Goal: Task Accomplishment & Management: Manage account settings

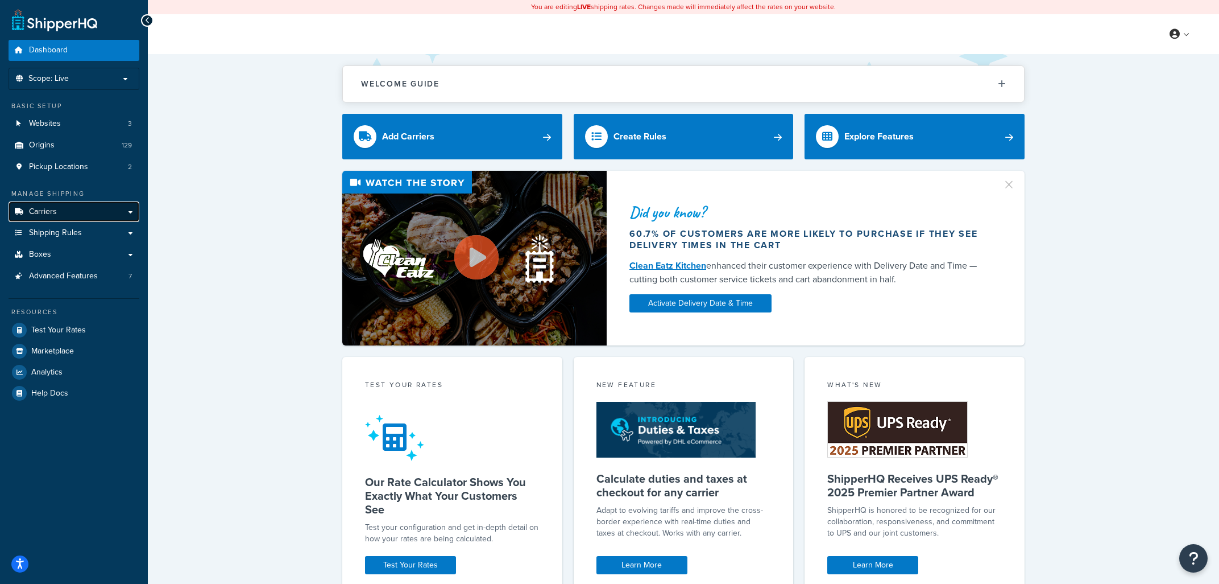
click at [77, 212] on link "Carriers" at bounding box center [74, 211] width 131 height 21
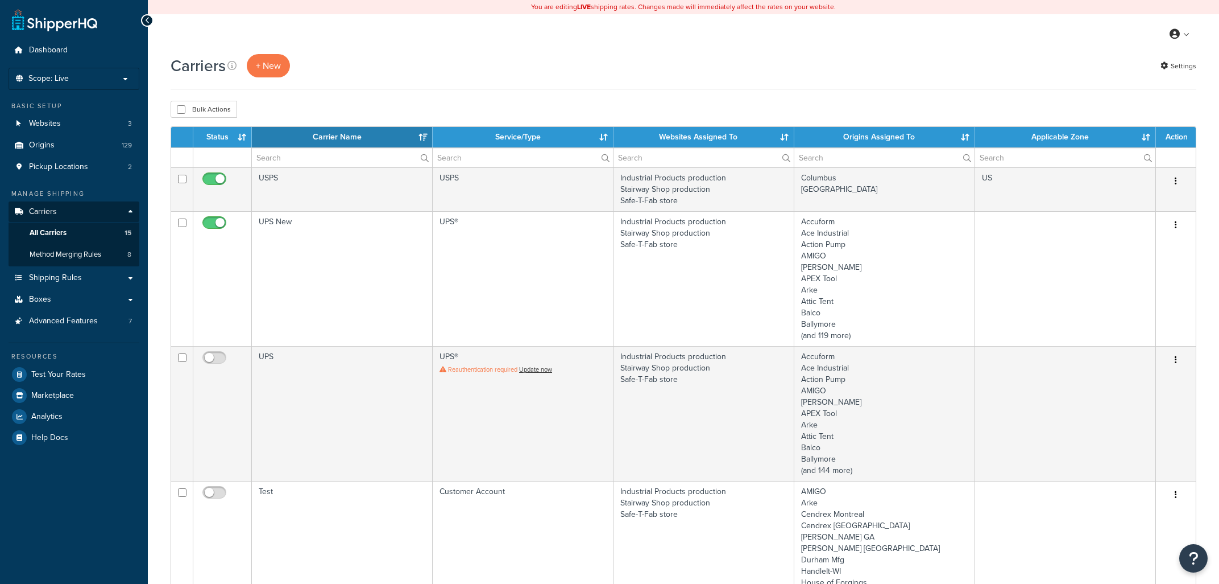
select select "15"
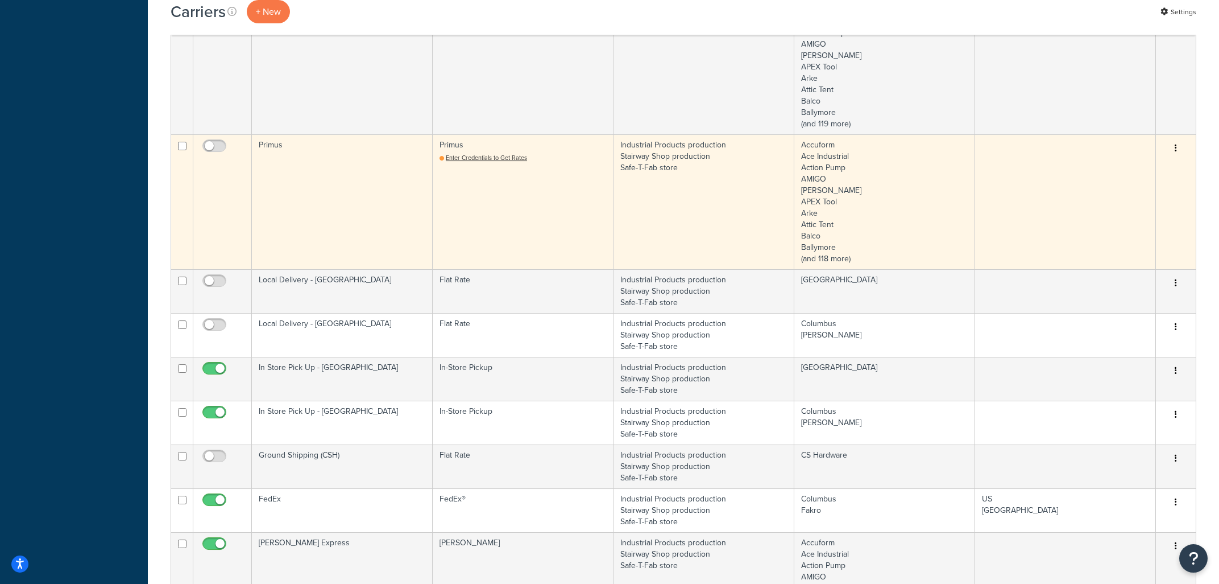
scroll to position [792, 0]
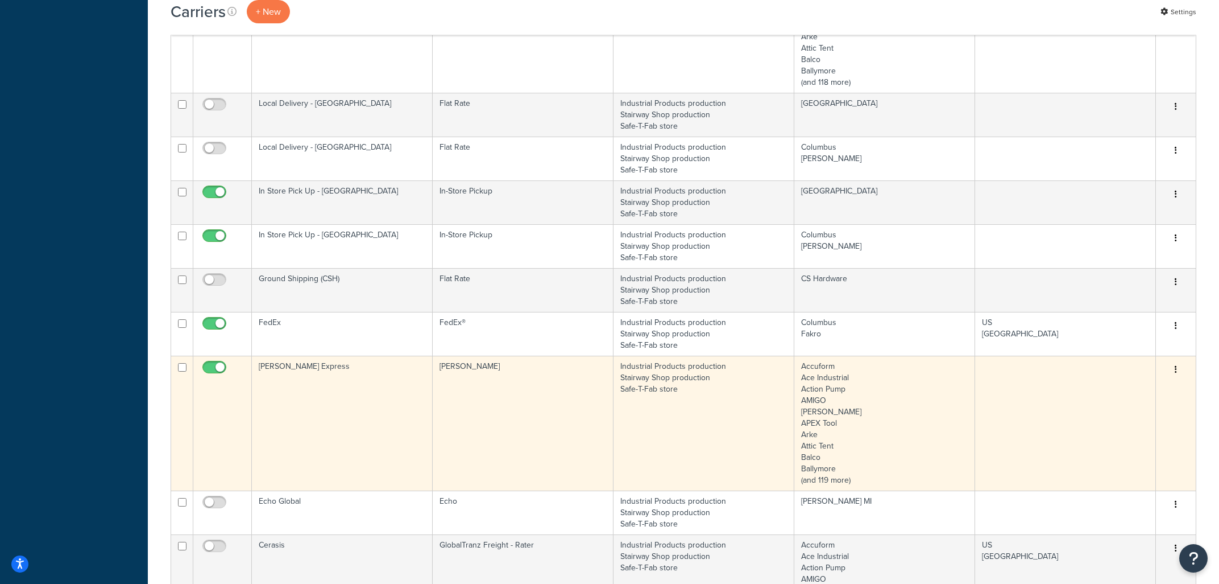
click at [705, 374] on td "Industrial Products production Stairway Shop production Safe-T-Fab store" at bounding box center [704, 422] width 181 height 135
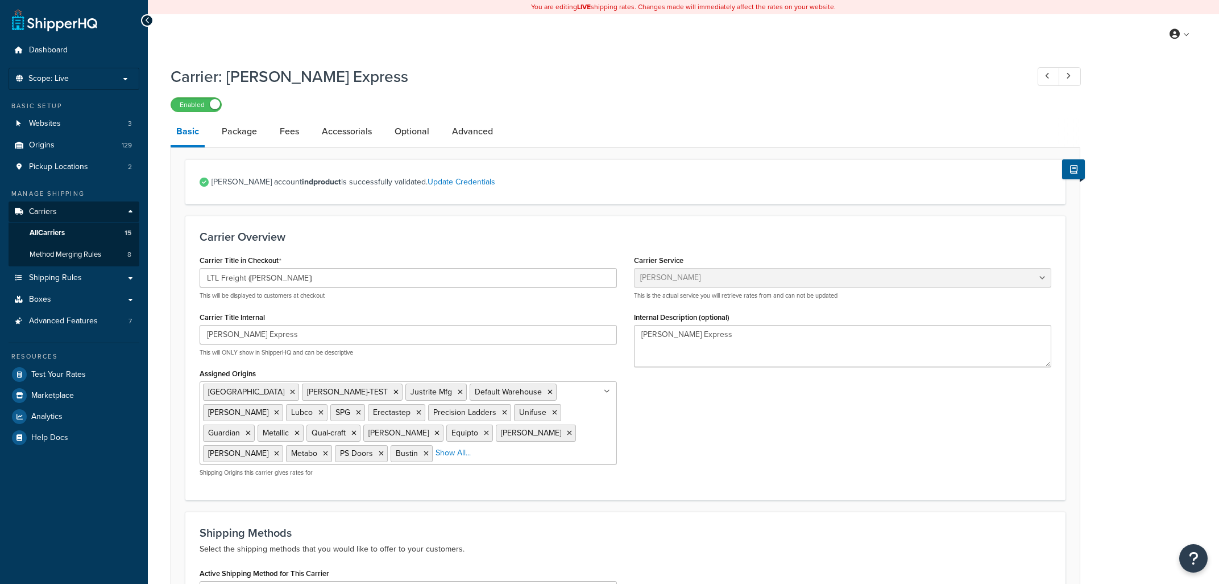
select select "estesFreight"
click at [251, 129] on link "Package" at bounding box center [239, 131] width 47 height 27
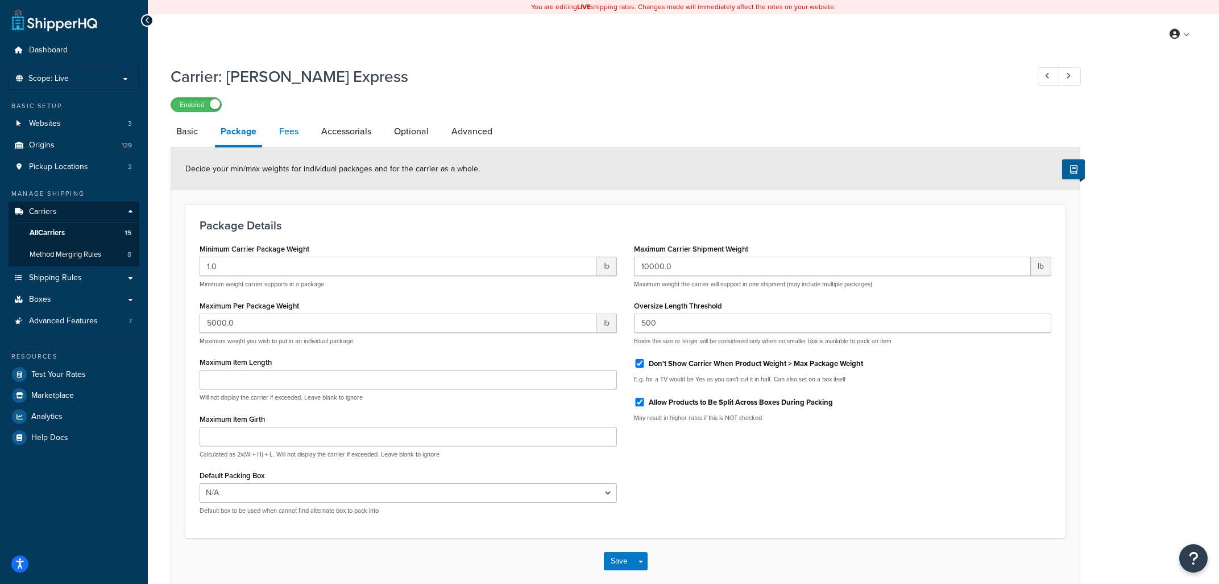
click at [290, 126] on link "Fees" at bounding box center [289, 131] width 31 height 27
select select "AFTER"
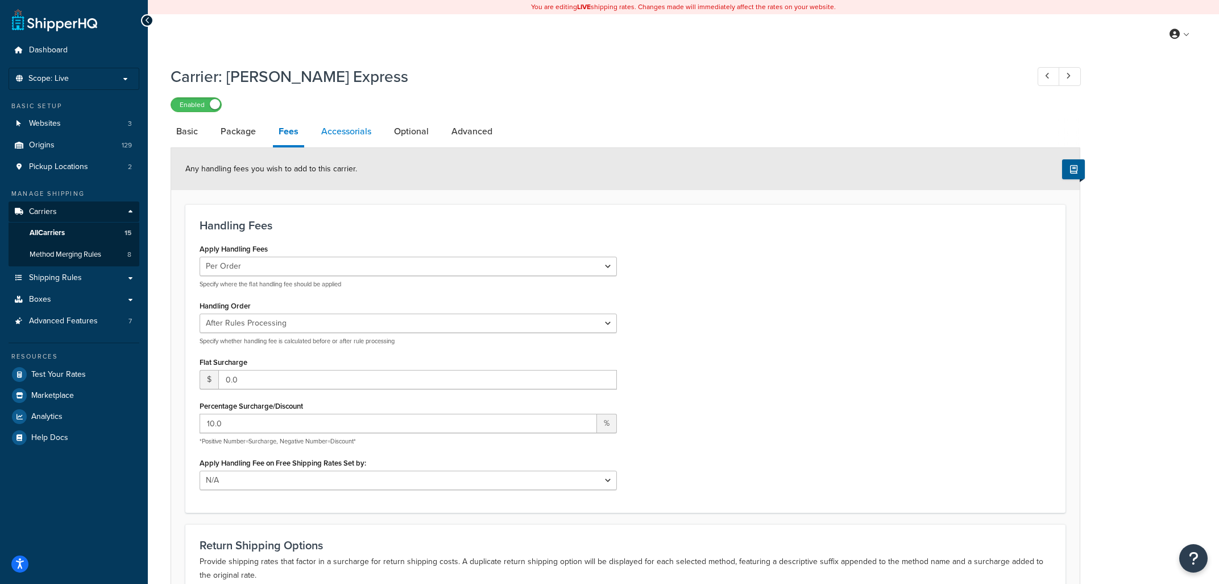
click at [341, 140] on link "Accessorials" at bounding box center [346, 131] width 61 height 27
select select "residential"
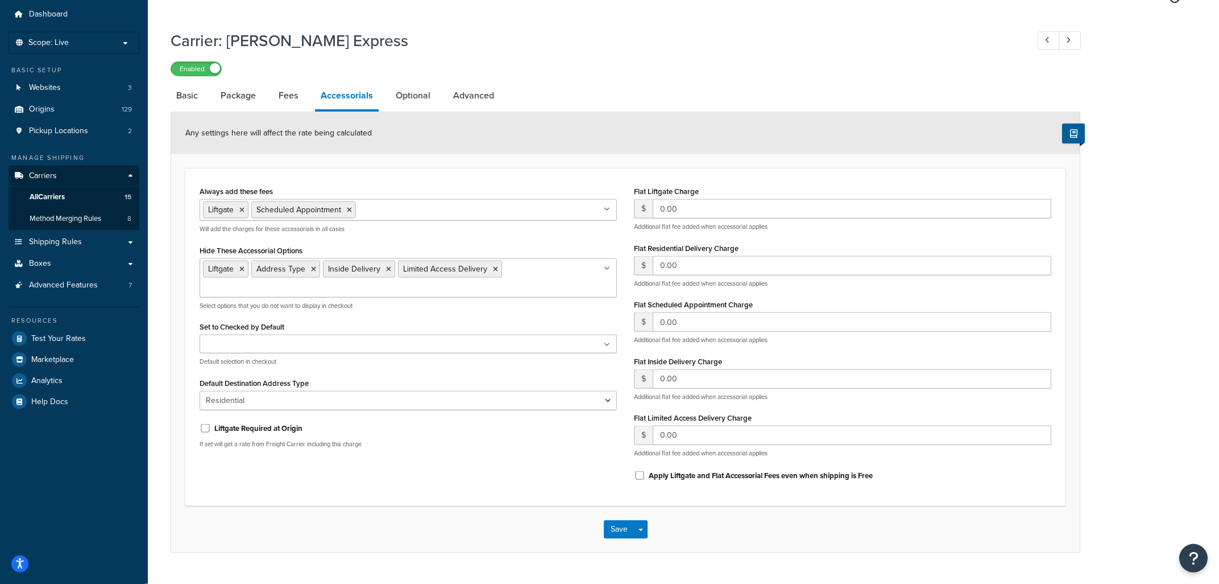
scroll to position [62, 0]
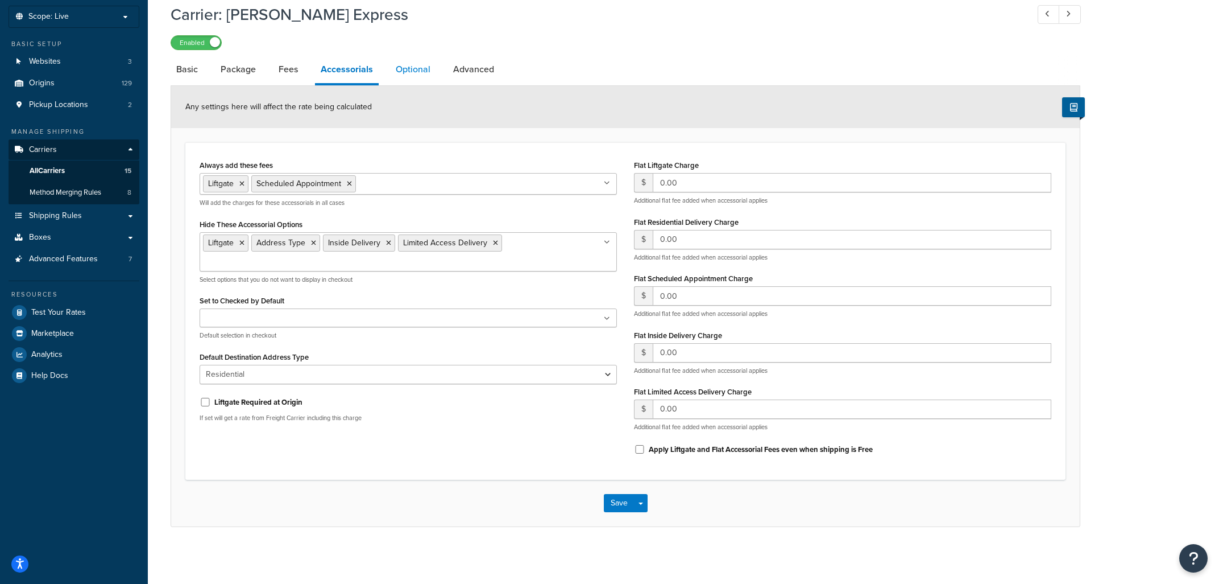
click at [410, 66] on link "Optional" at bounding box center [413, 69] width 46 height 27
select select "150"
select select "20430"
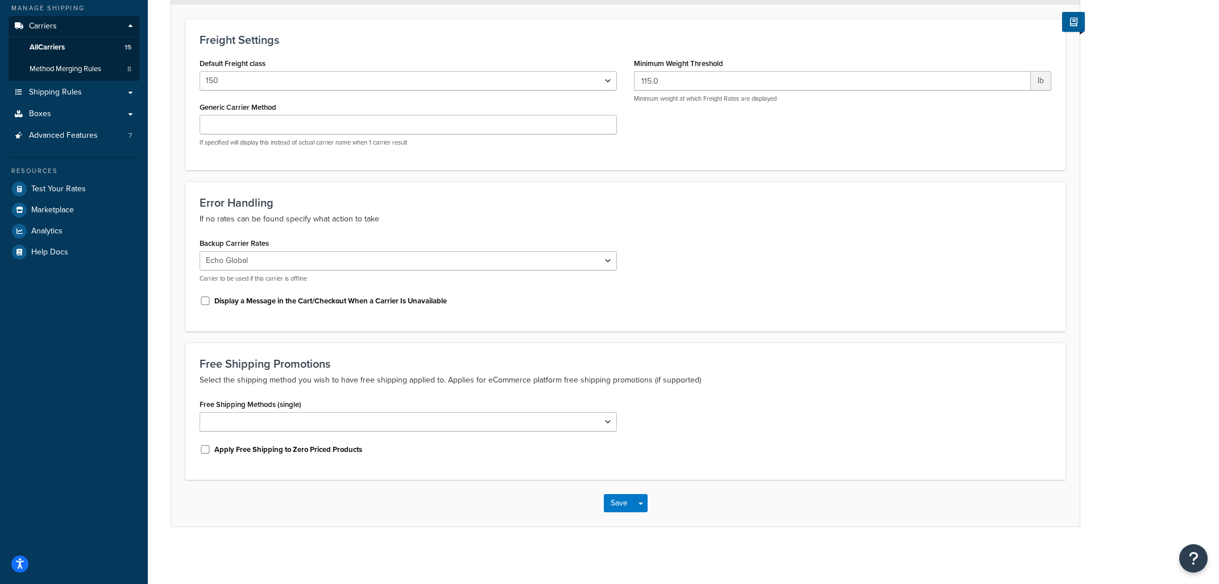
scroll to position [64, 0]
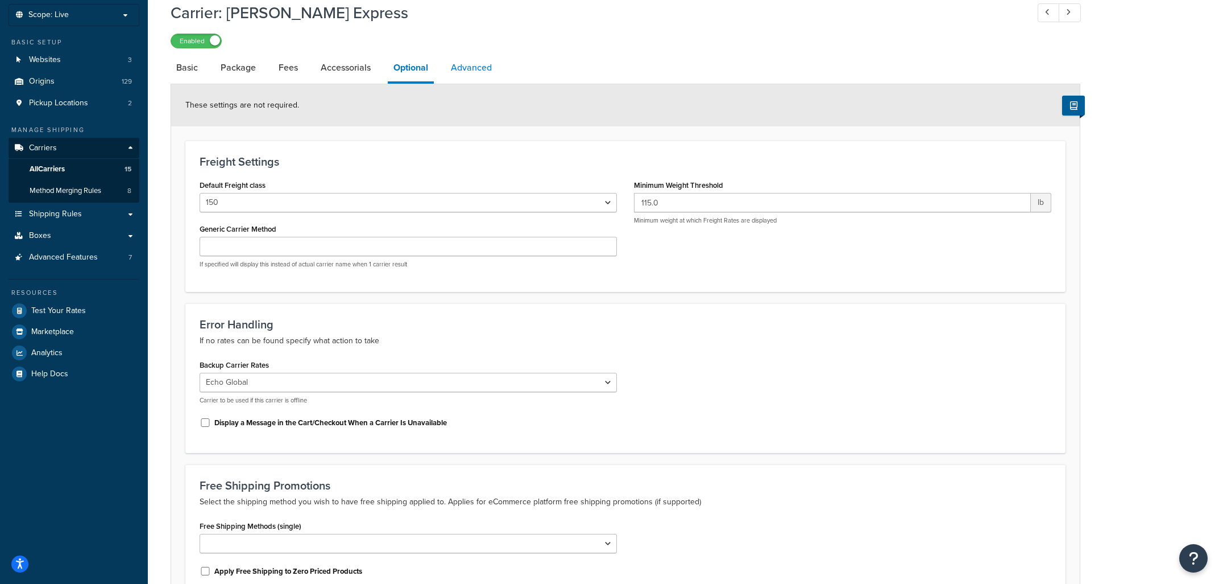
click at [479, 66] on link "Advanced" at bounding box center [471, 67] width 52 height 27
select select "false"
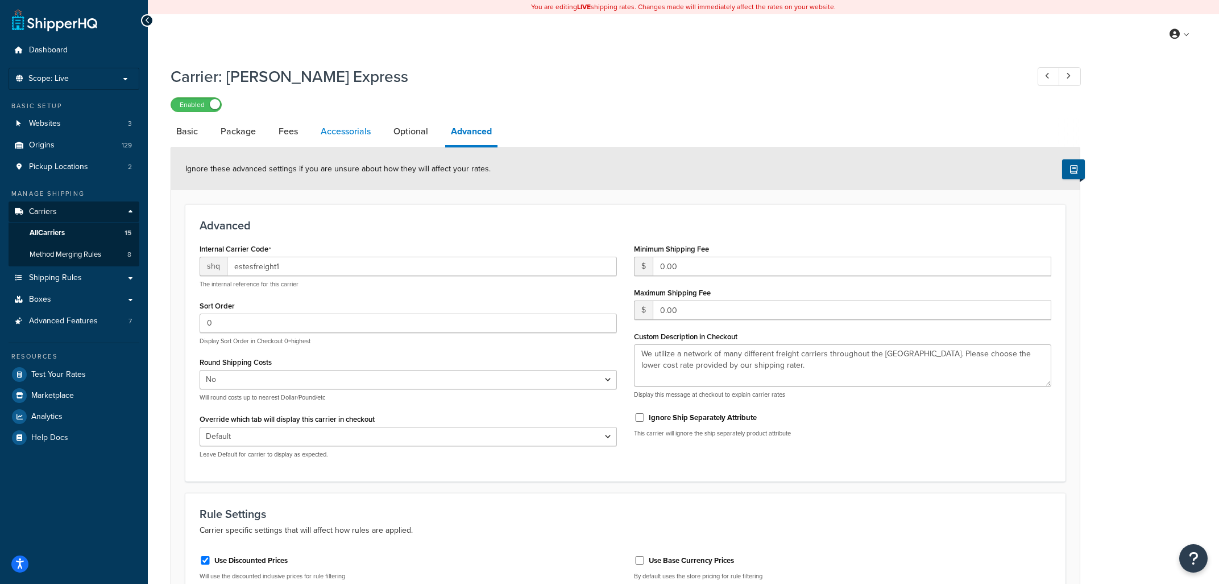
click at [337, 130] on link "Accessorials" at bounding box center [345, 131] width 61 height 27
select select "residential"
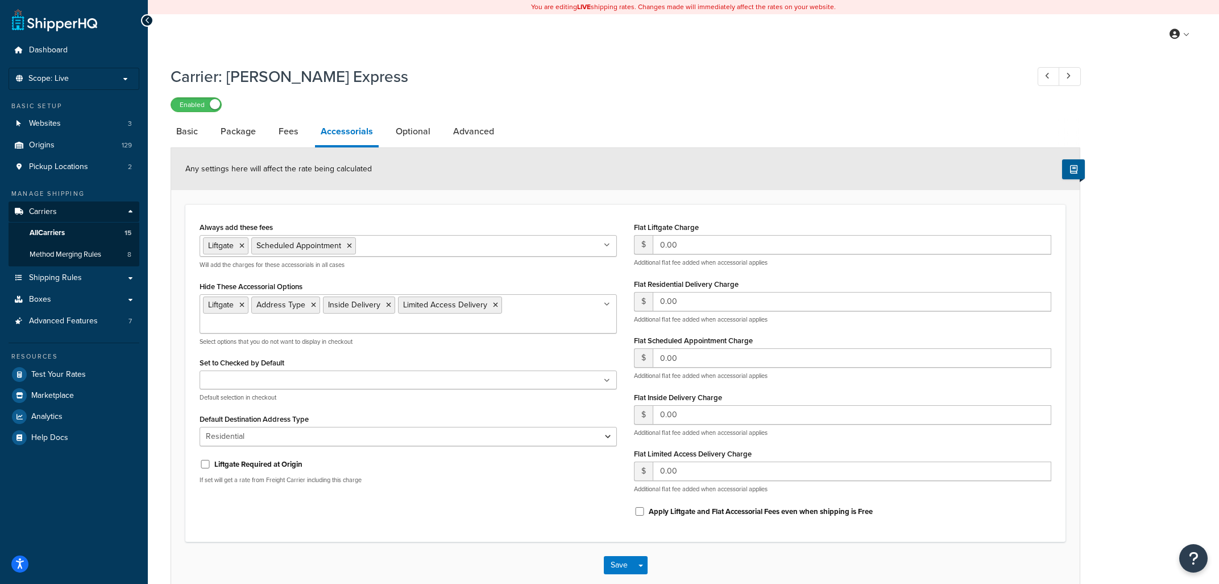
scroll to position [61, 0]
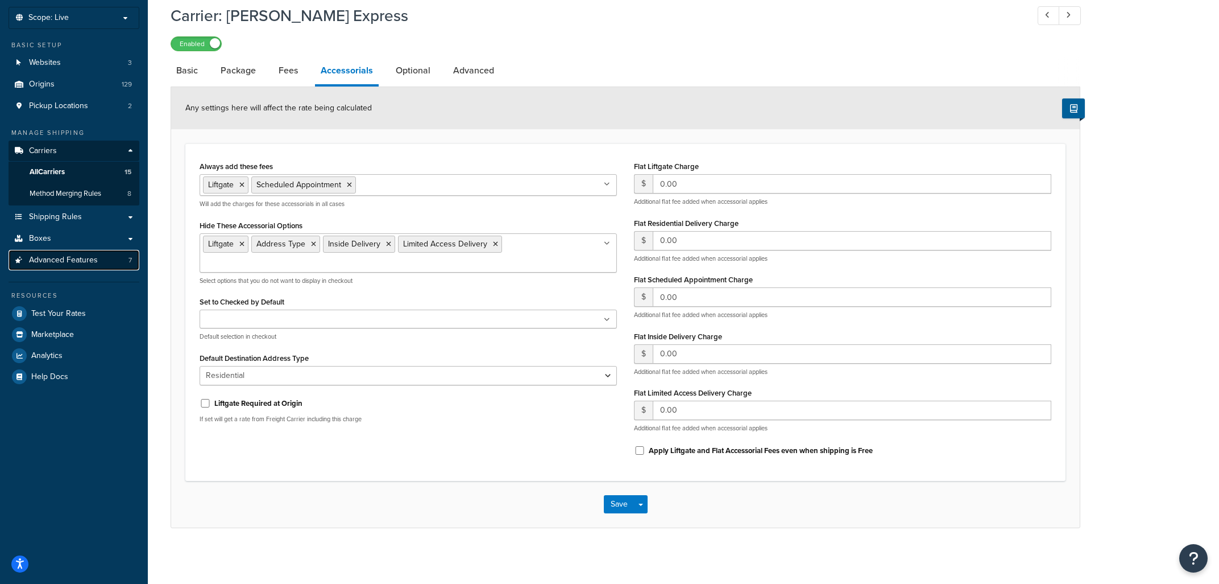
click at [56, 260] on span "Advanced Features" at bounding box center [63, 260] width 69 height 10
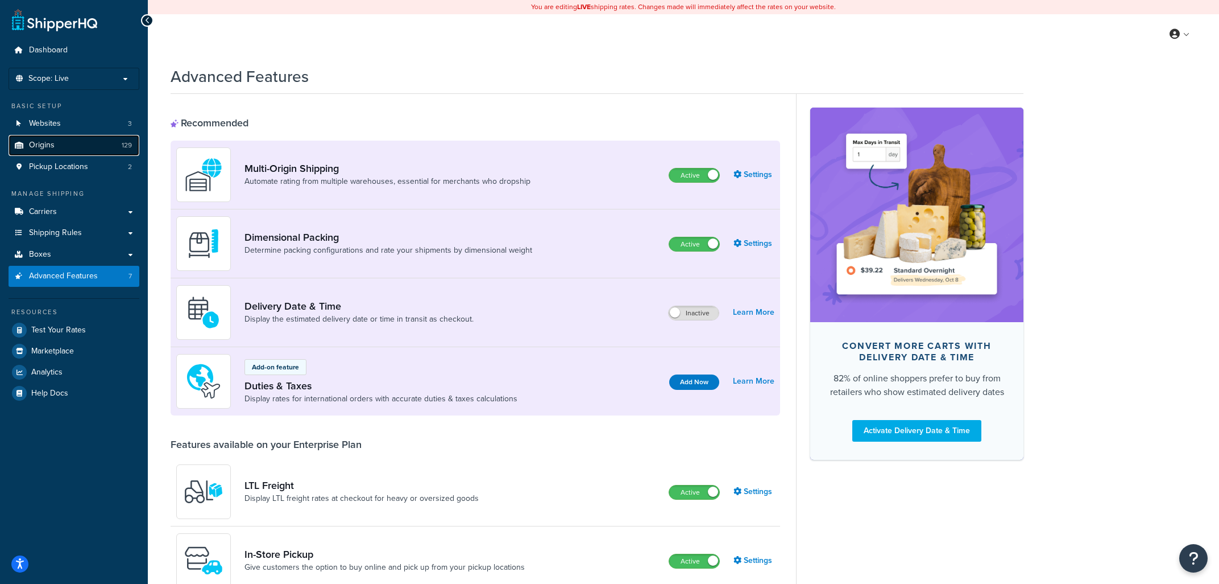
click at [50, 152] on link "Origins 129" at bounding box center [74, 145] width 131 height 21
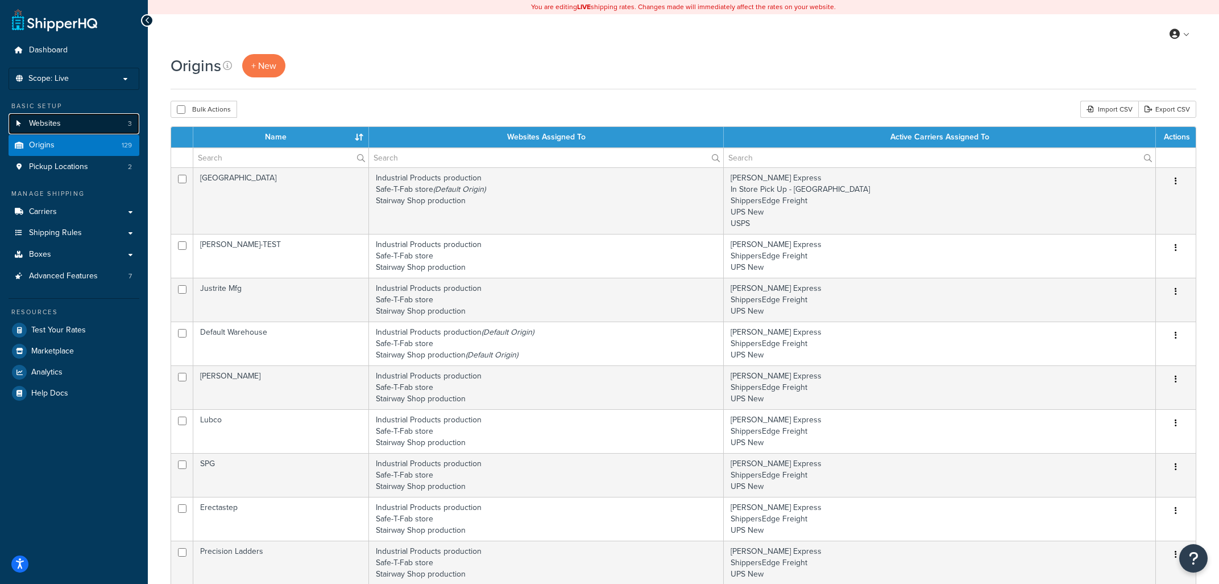
click at [71, 121] on link "Websites 3" at bounding box center [74, 123] width 131 height 21
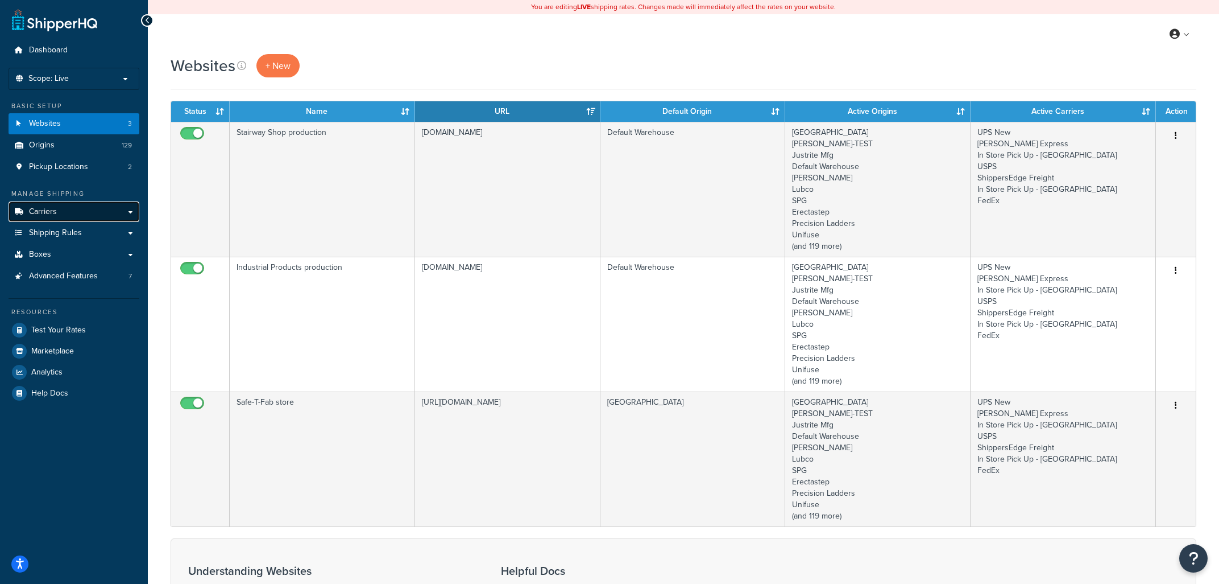
click at [81, 210] on link "Carriers" at bounding box center [74, 211] width 131 height 21
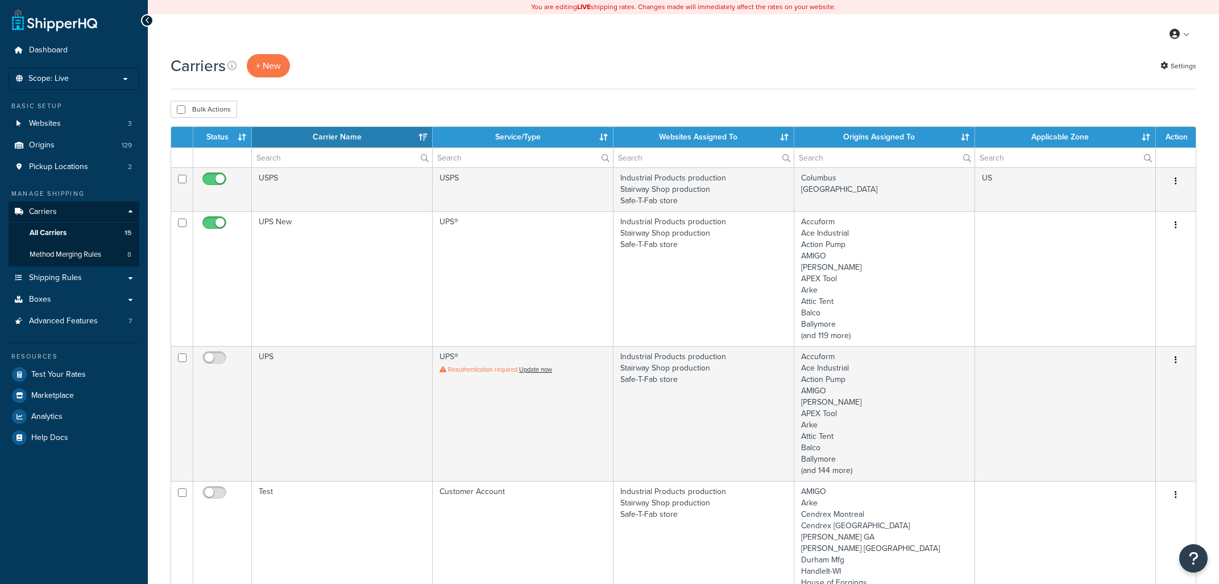
select select "15"
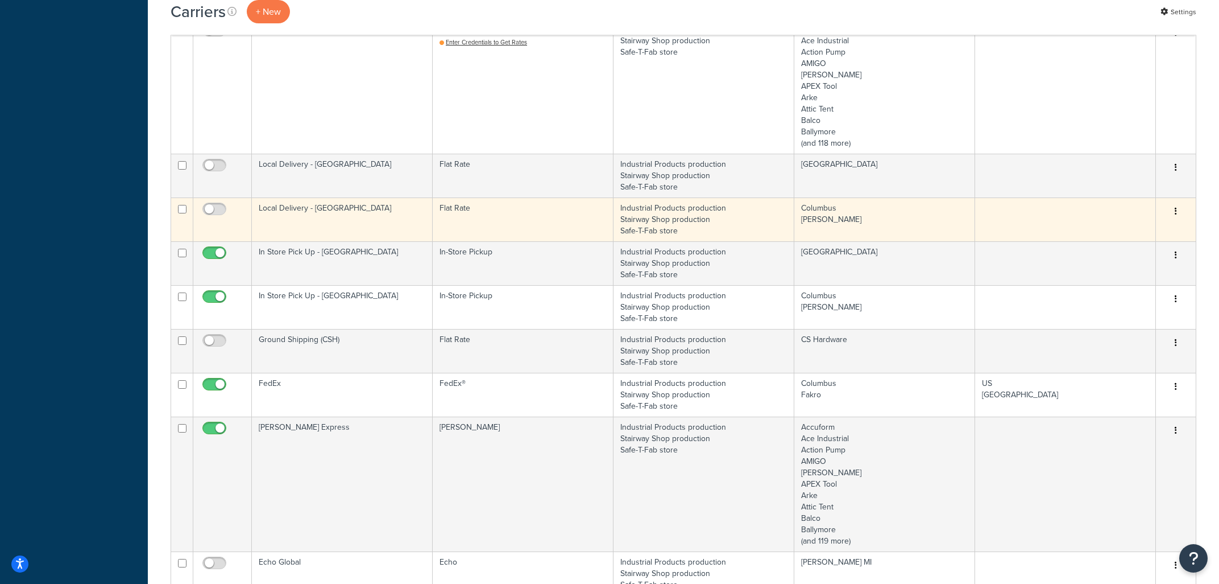
scroll to position [1036, 0]
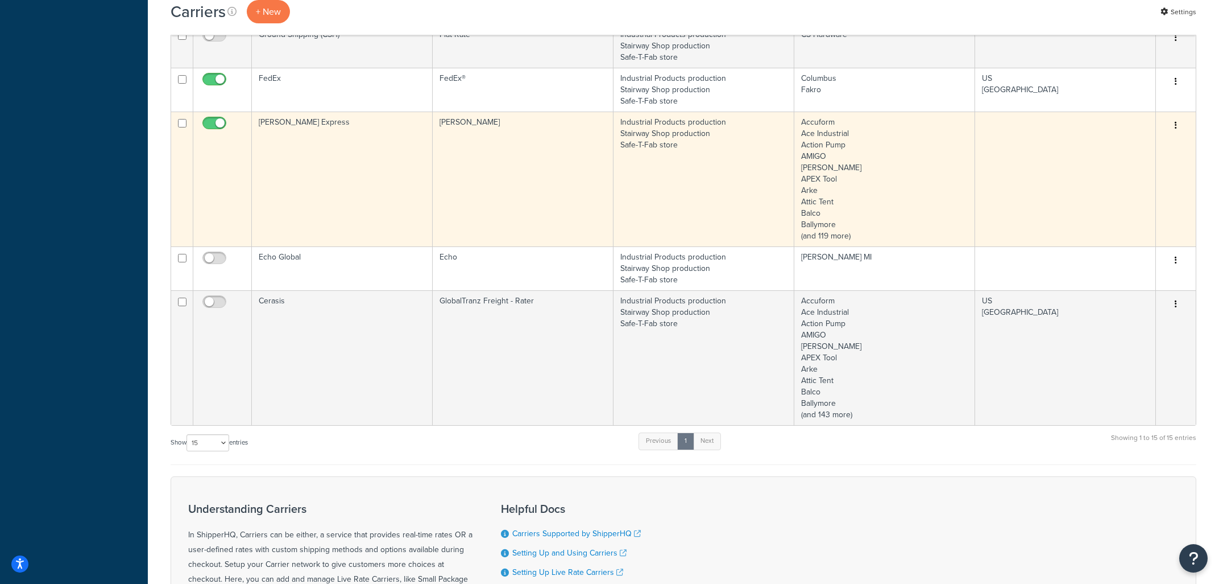
click at [358, 140] on td "[PERSON_NAME] Express" at bounding box center [342, 178] width 181 height 135
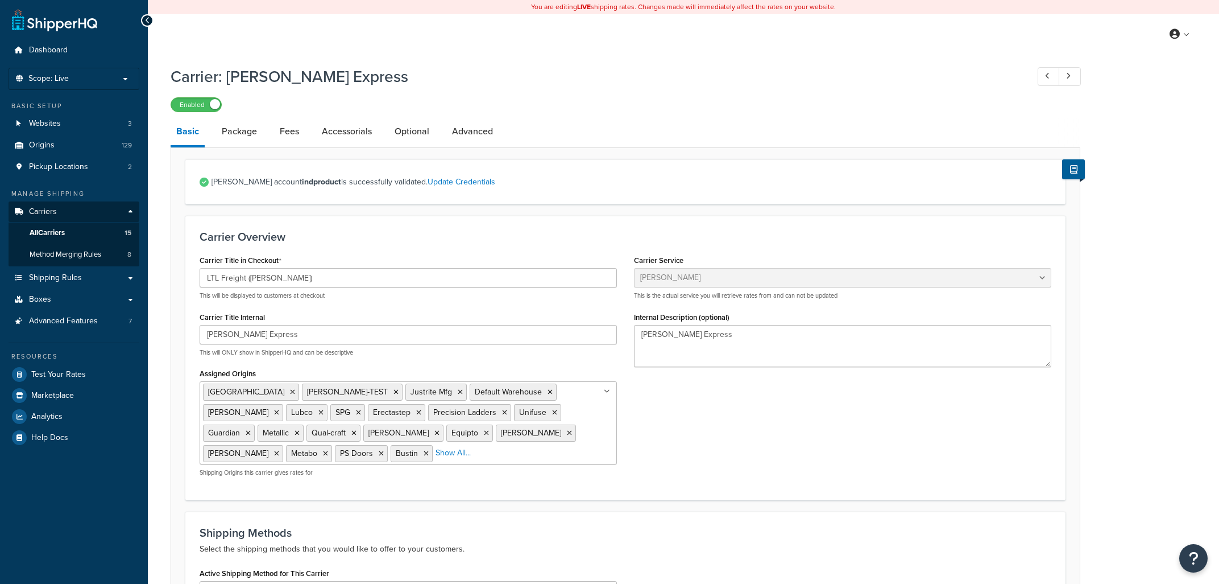
select select "estesFreight"
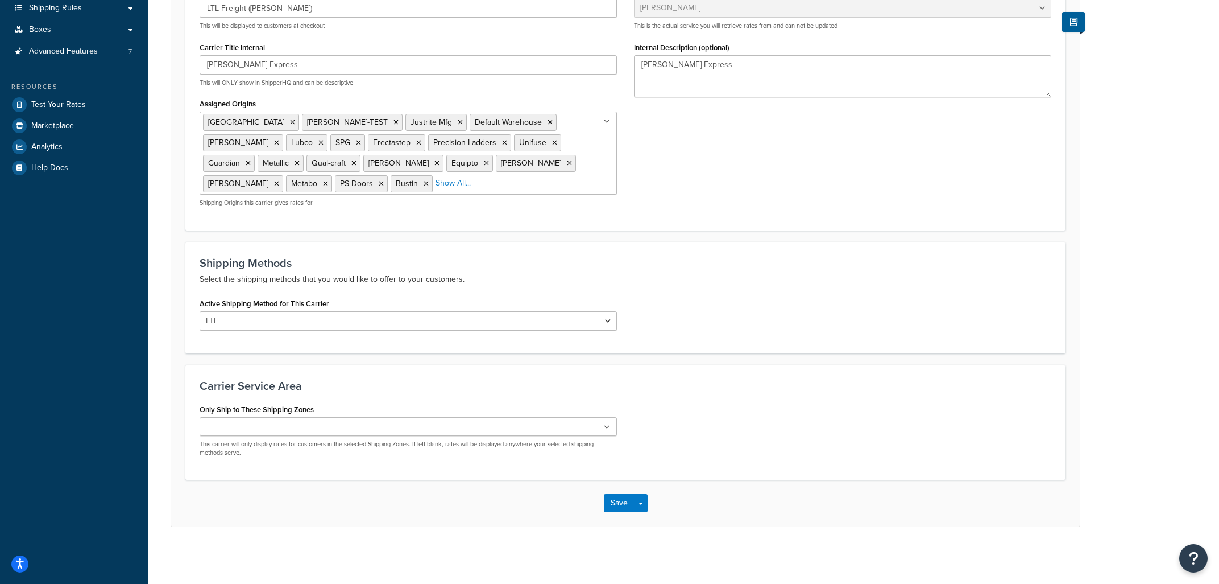
scroll to position [26, 0]
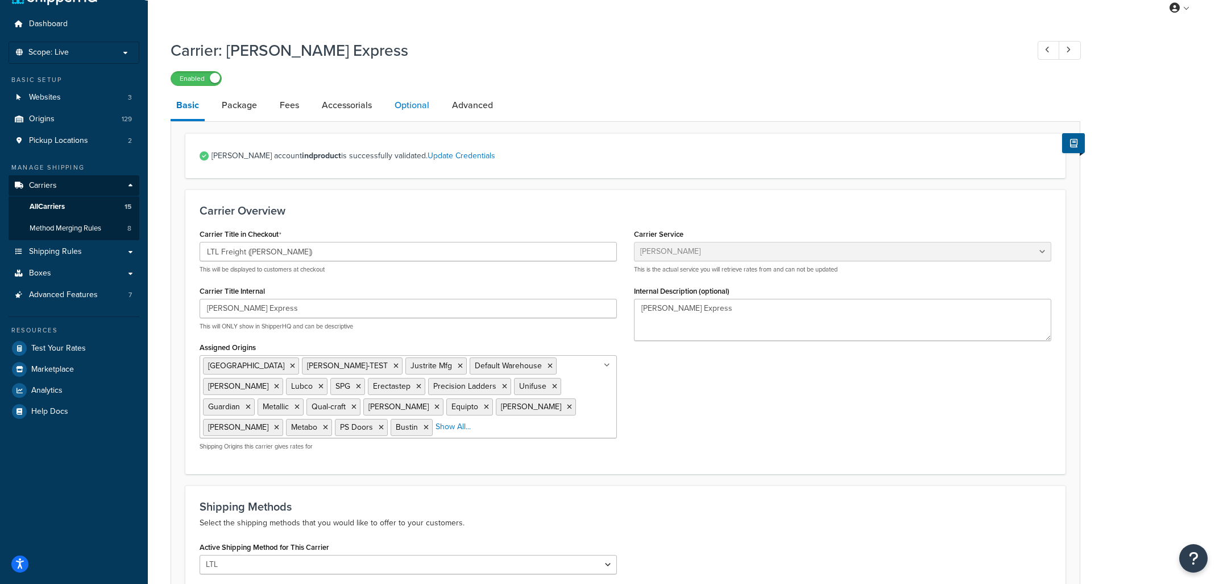
click at [418, 100] on link "Optional" at bounding box center [412, 105] width 46 height 27
select select "150"
select select "20430"
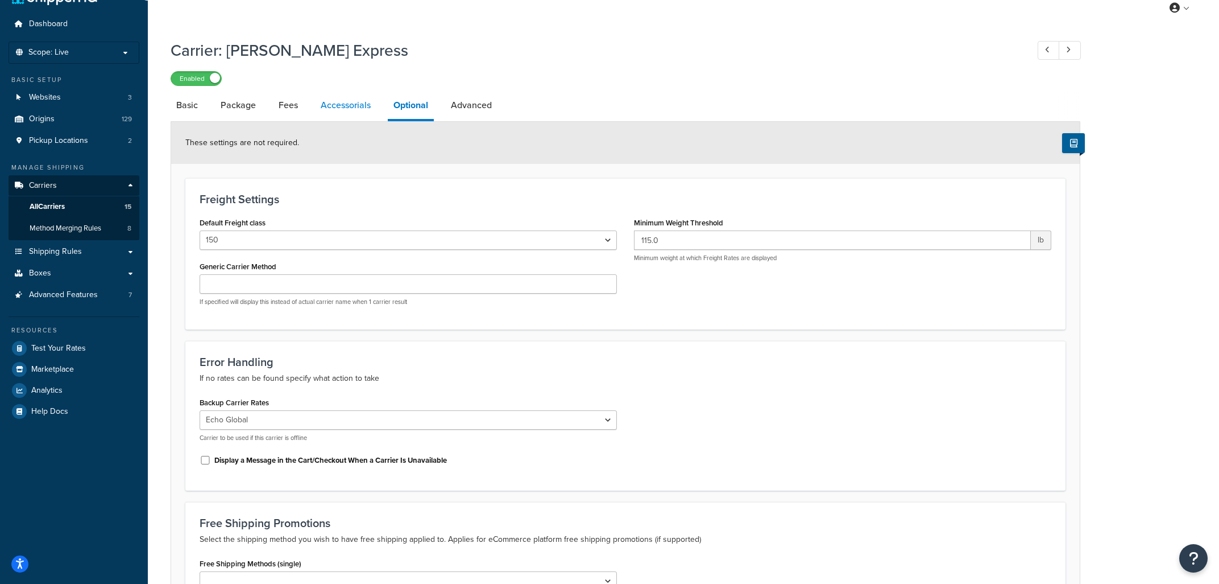
click at [343, 102] on link "Accessorials" at bounding box center [345, 105] width 61 height 27
select select "residential"
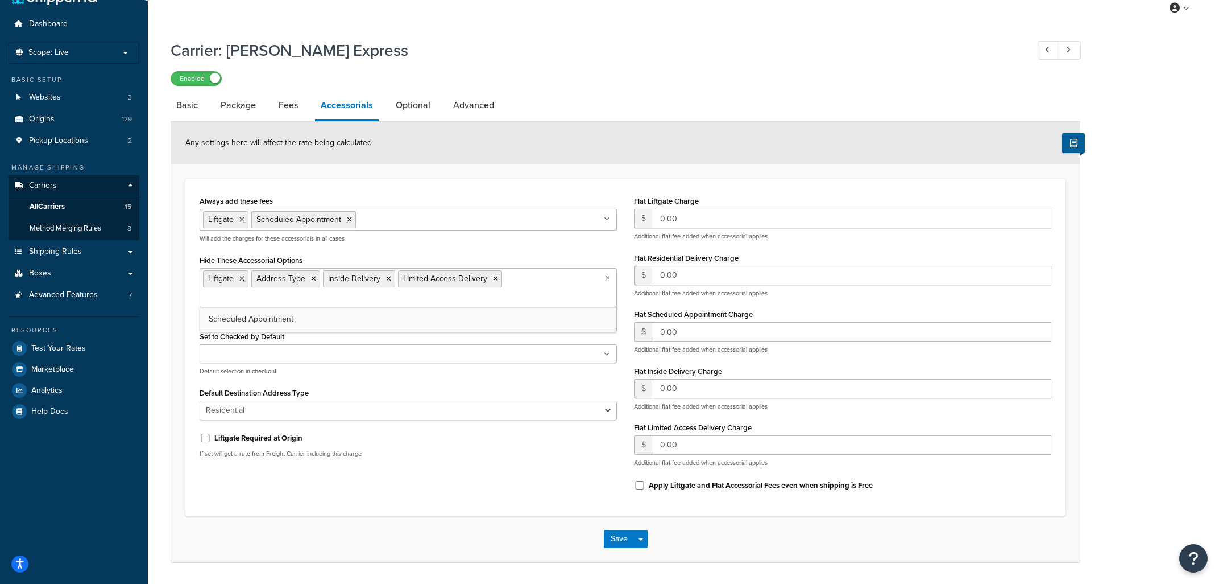
click at [606, 281] on icon at bounding box center [607, 278] width 5 height 7
click at [619, 537] on button "Save" at bounding box center [619, 538] width 31 height 18
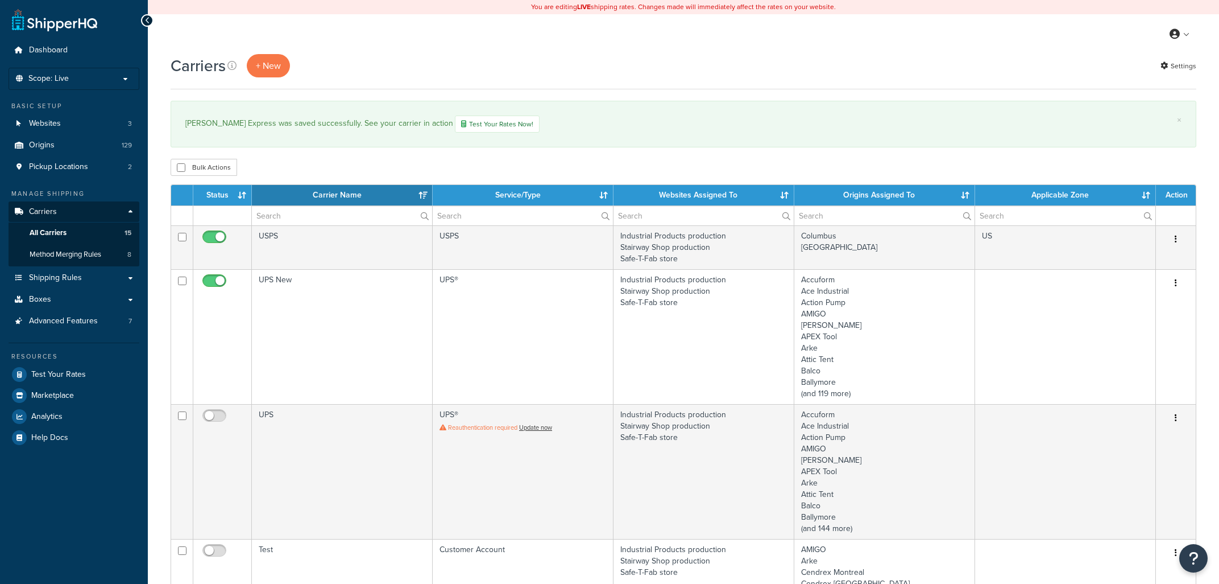
select select "15"
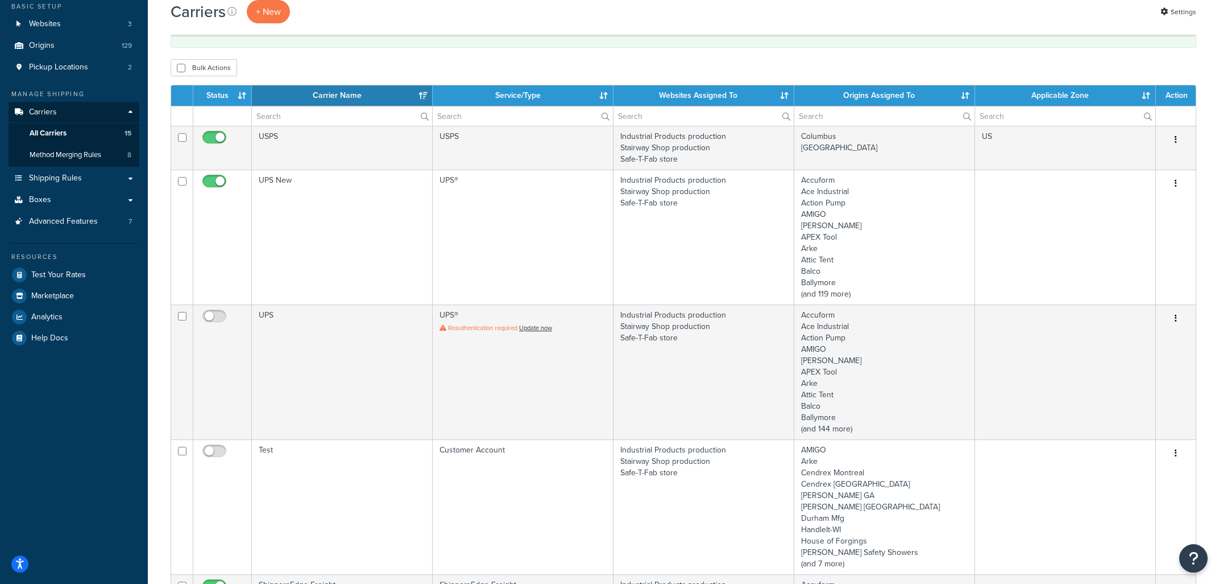
scroll to position [96, 0]
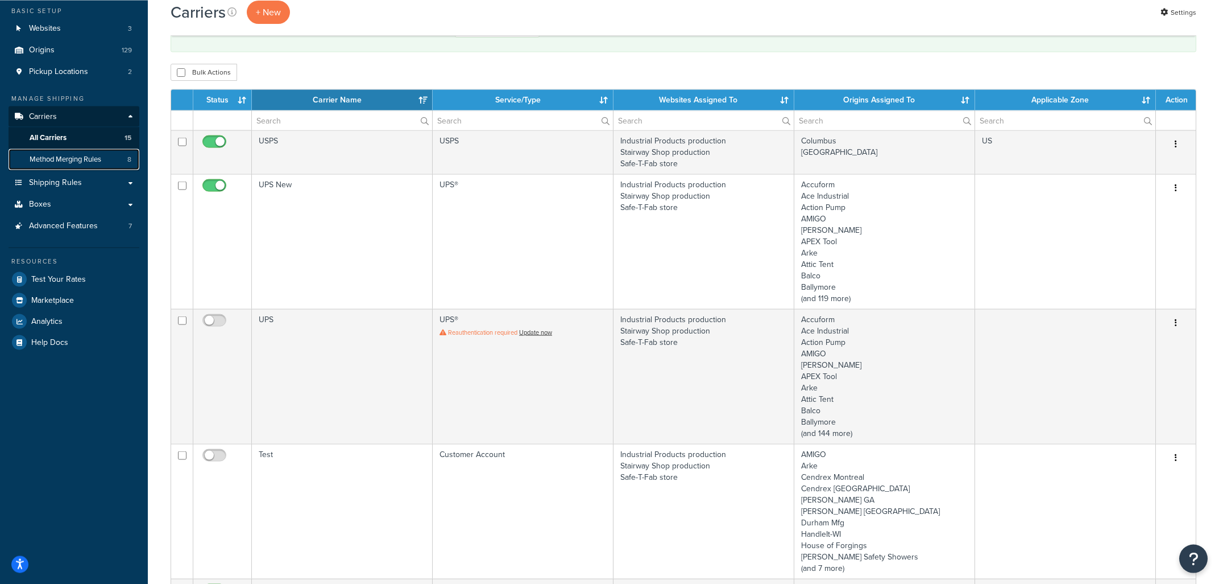
click at [84, 160] on span "Method Merging Rules" at bounding box center [66, 159] width 72 height 10
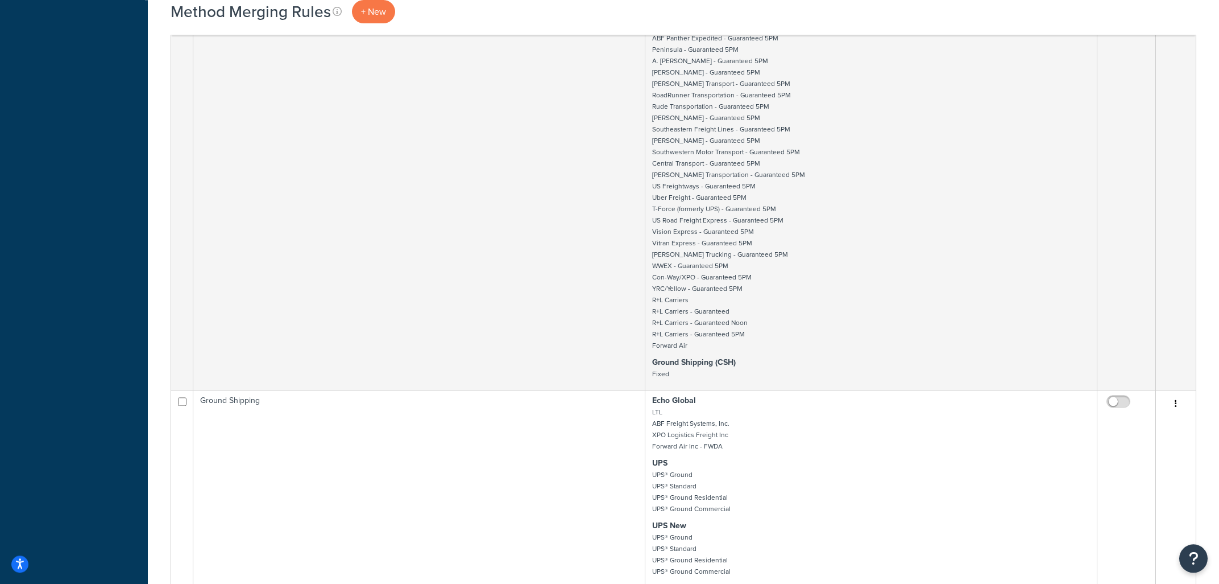
scroll to position [3994, 0]
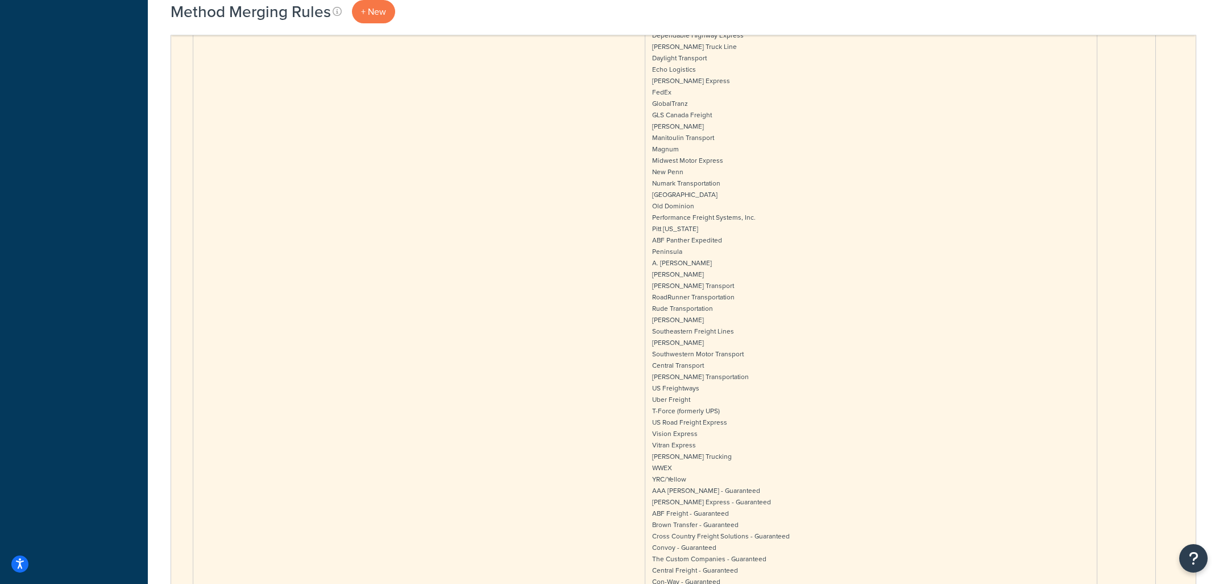
scroll to position [4554, 0]
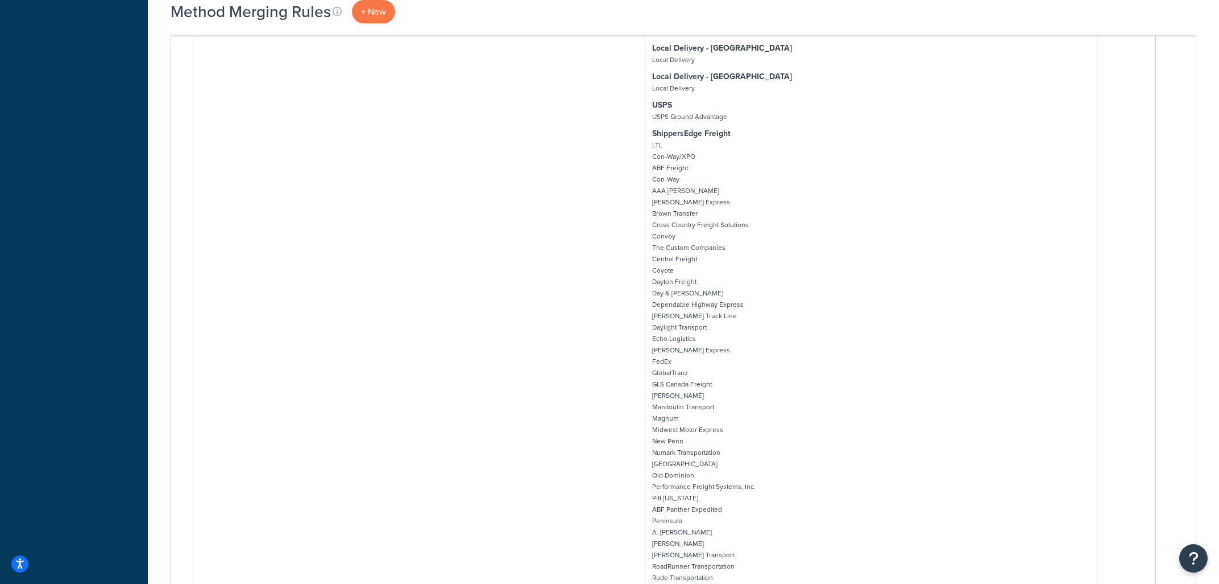
drag, startPoint x: 1216, startPoint y: 368, endPoint x: 1218, endPoint y: 353, distance: 15.5
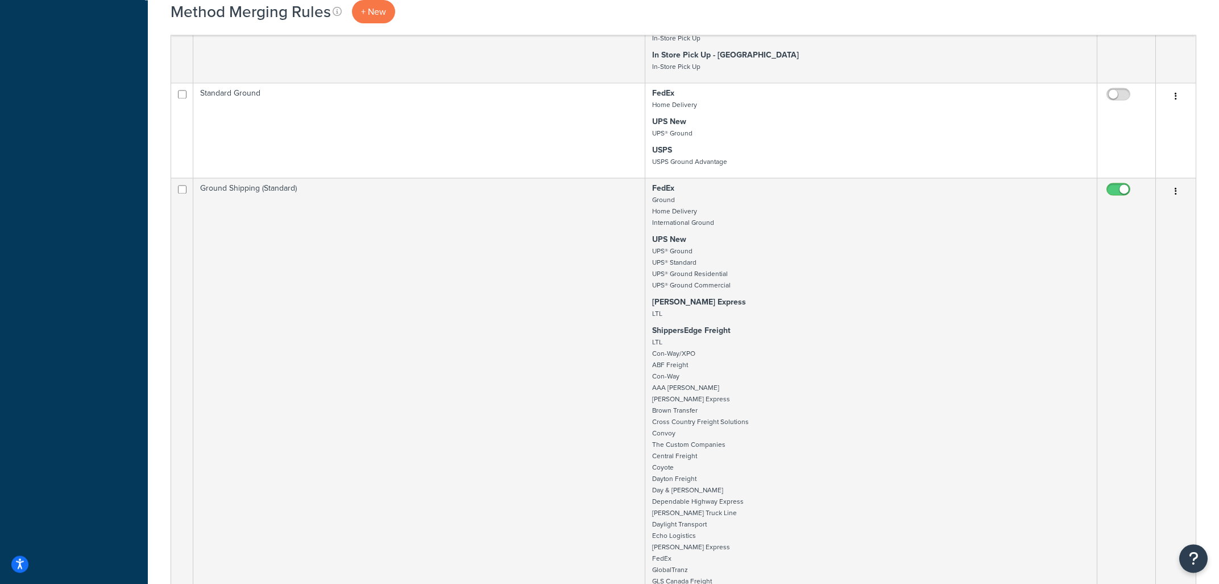
scroll to position [1351, 0]
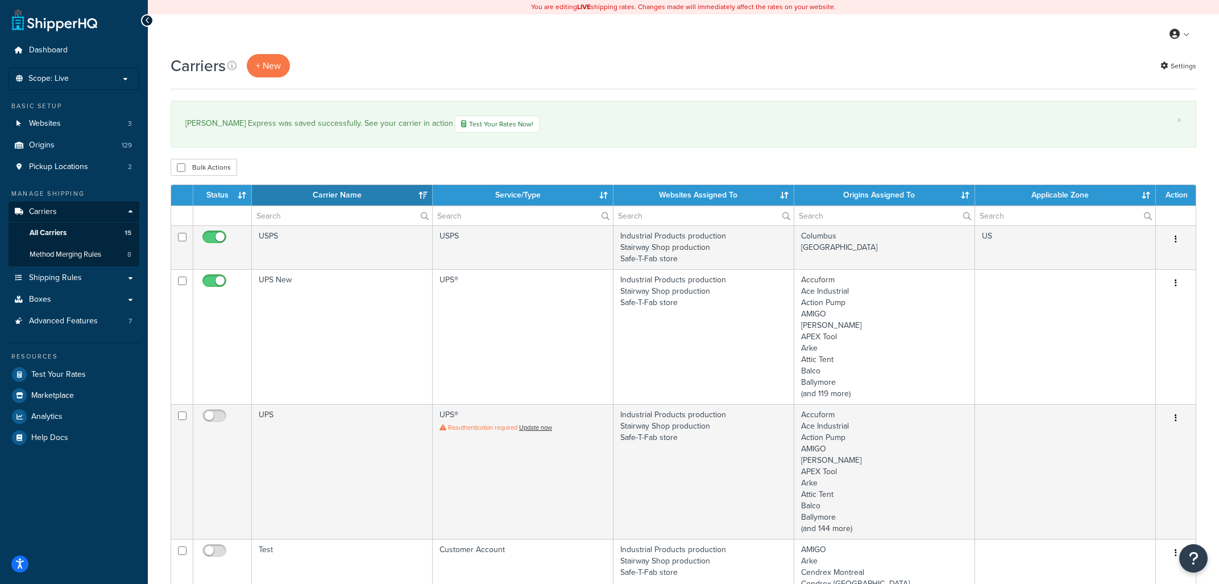
select select "15"
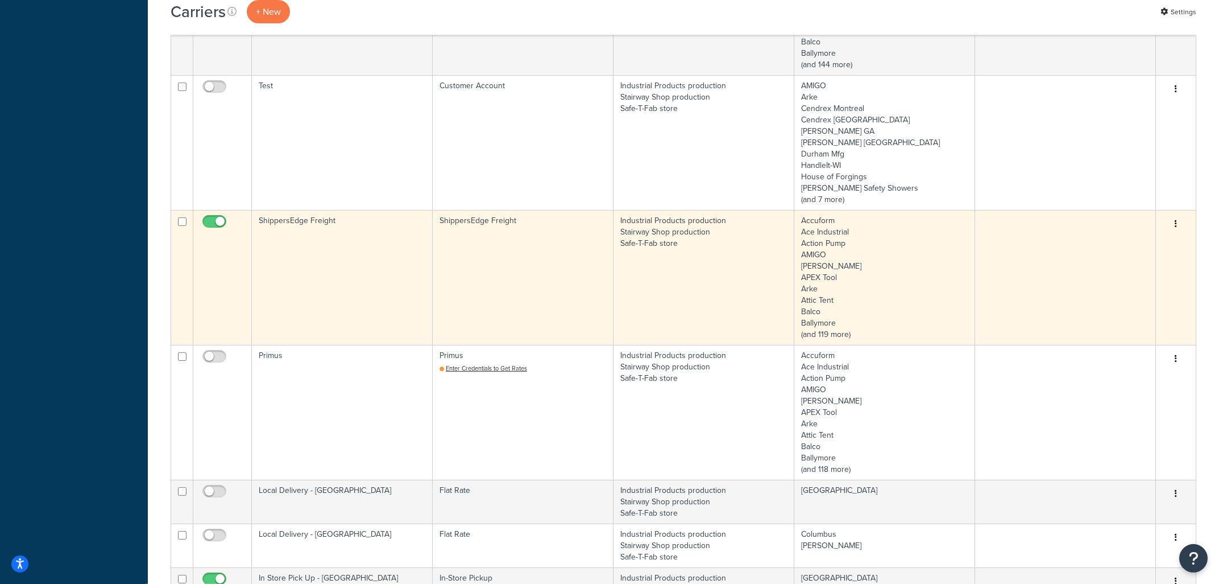
scroll to position [461, 0]
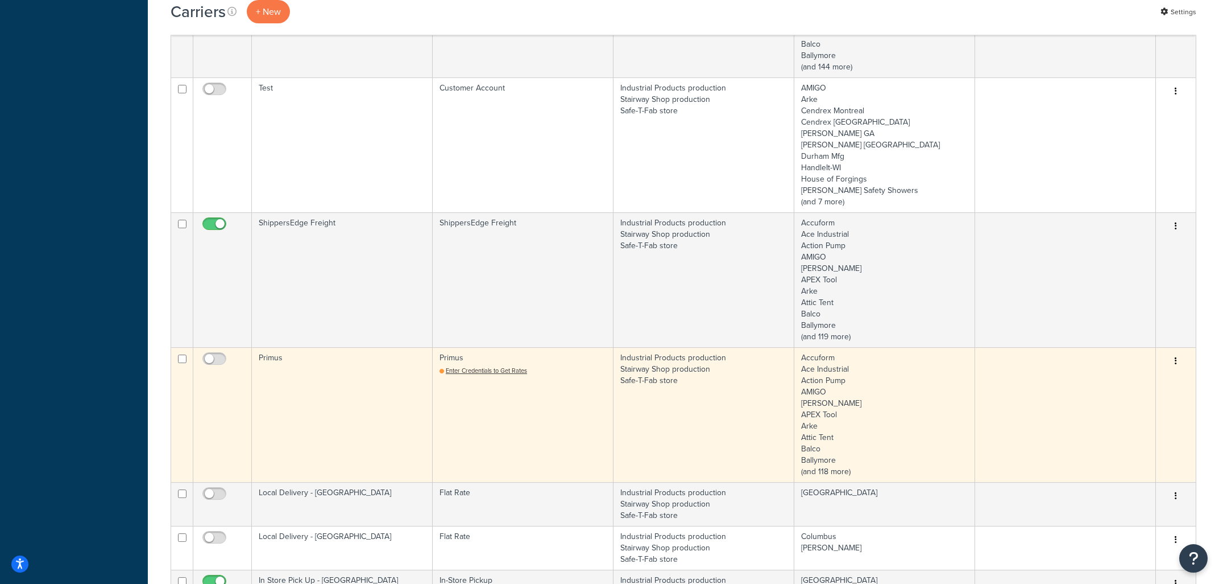
click at [355, 363] on td "Primus" at bounding box center [342, 414] width 181 height 135
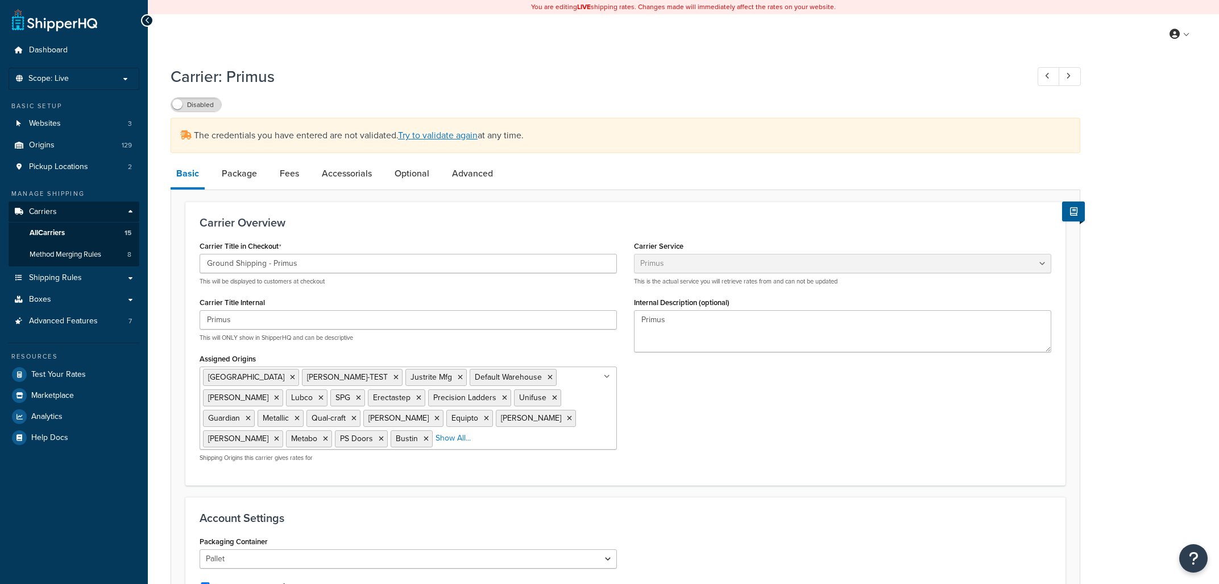
select select "primusFreight"
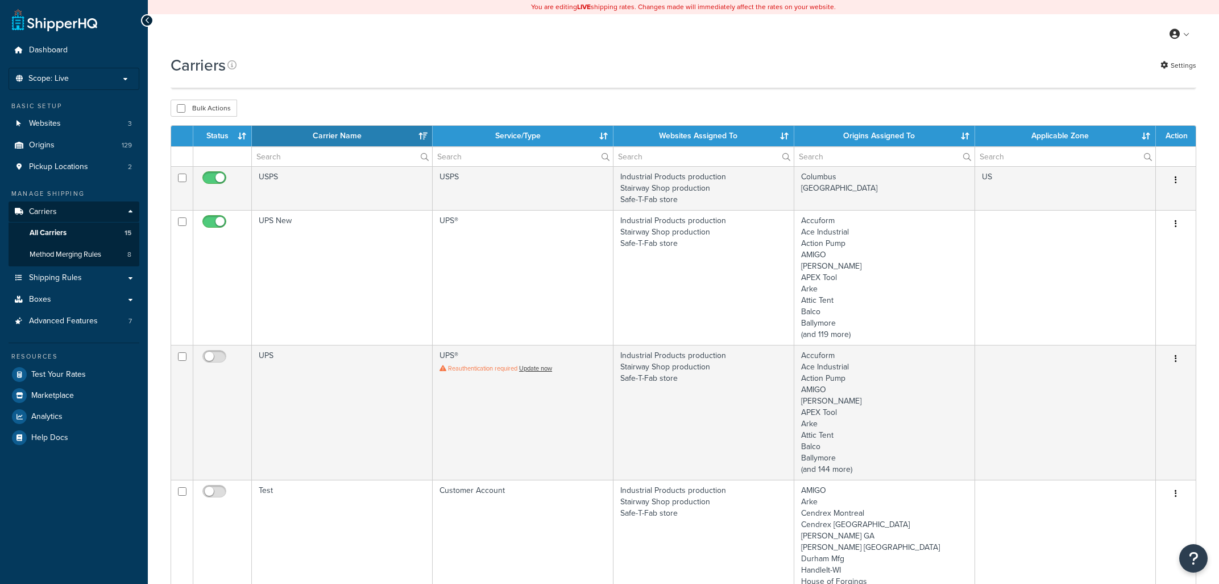
select select "15"
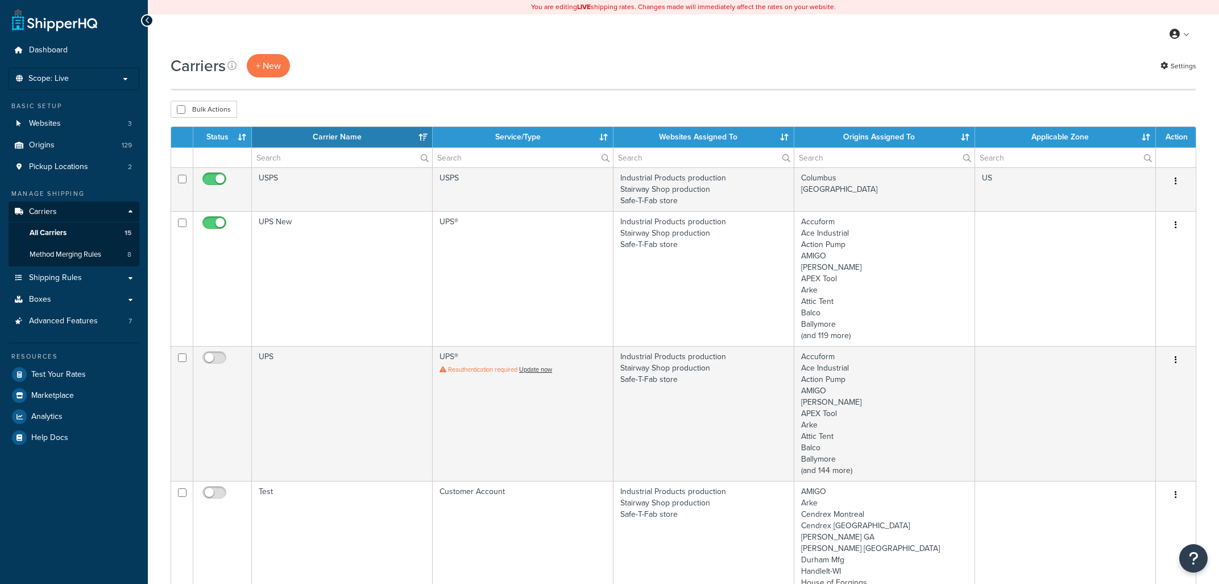
select select "15"
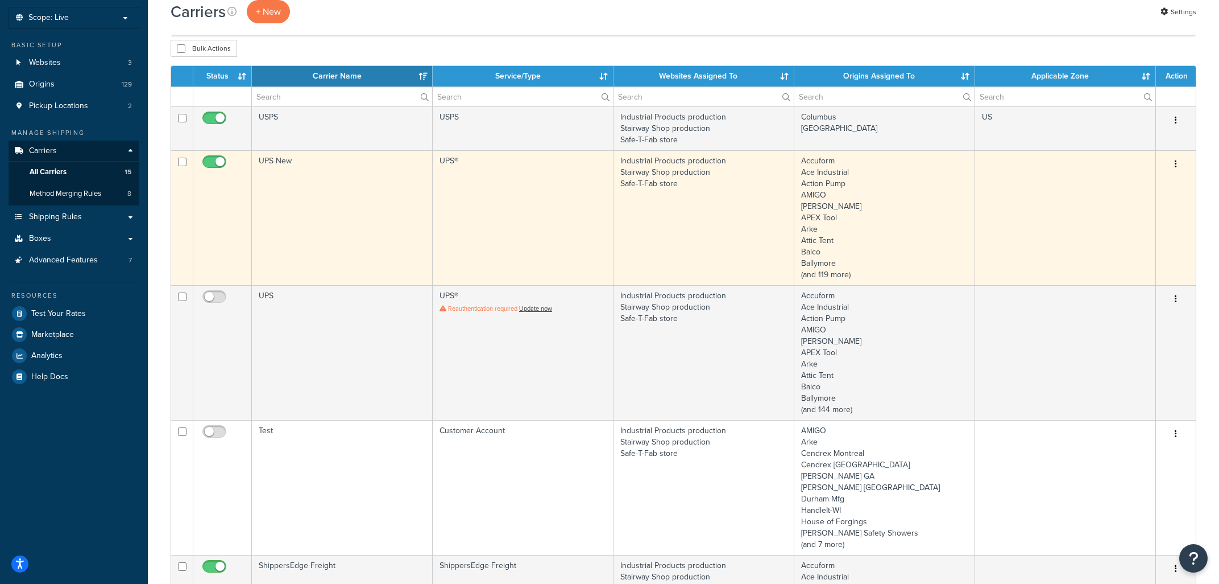
scroll to position [305, 0]
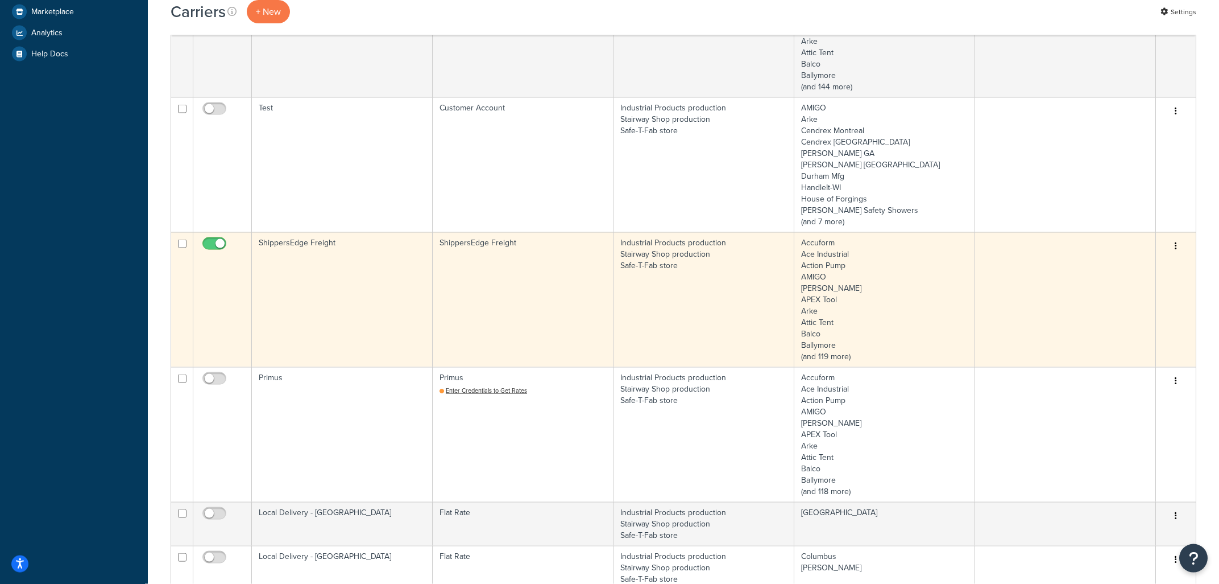
scroll to position [427, 0]
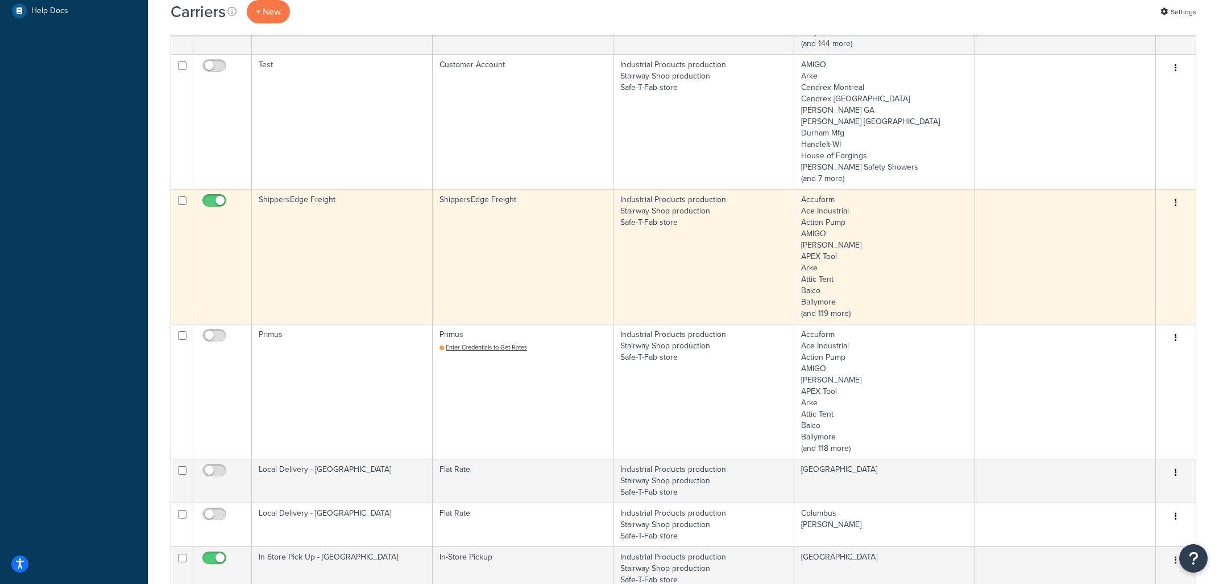
click at [518, 239] on td "ShippersEdge Freight" at bounding box center [523, 256] width 181 height 135
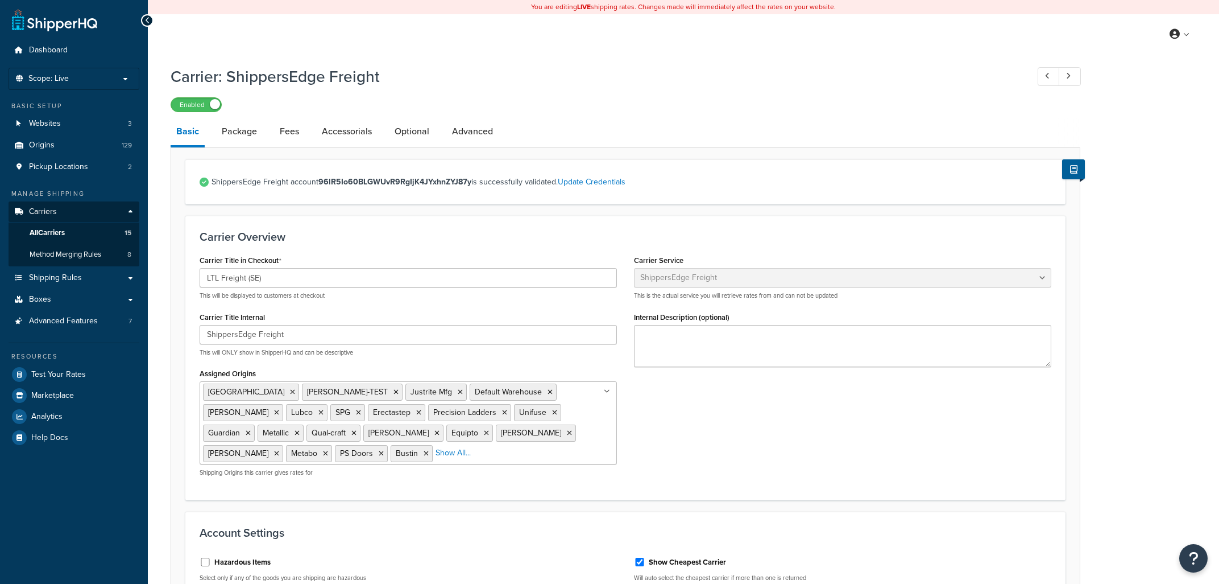
select select "shippersEdgeFreight"
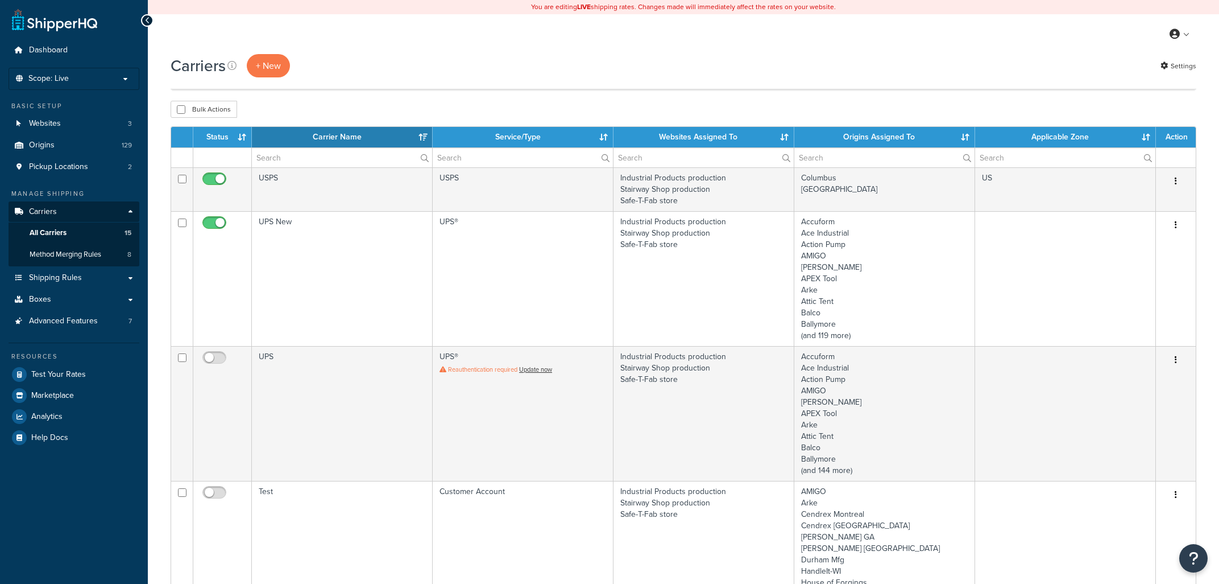
select select "15"
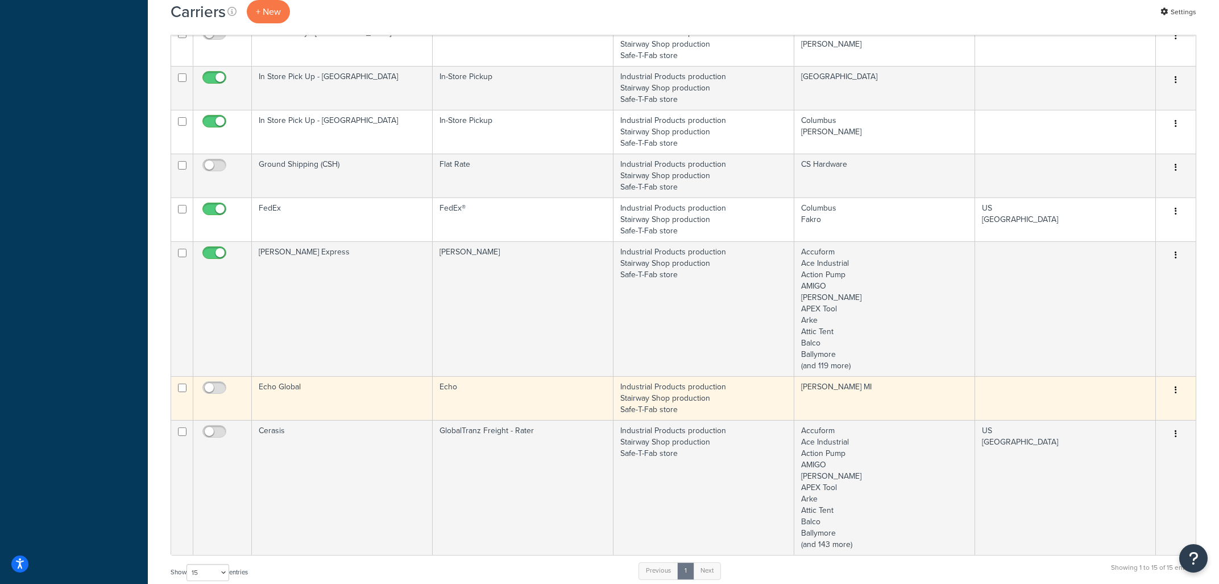
scroll to position [1036, 0]
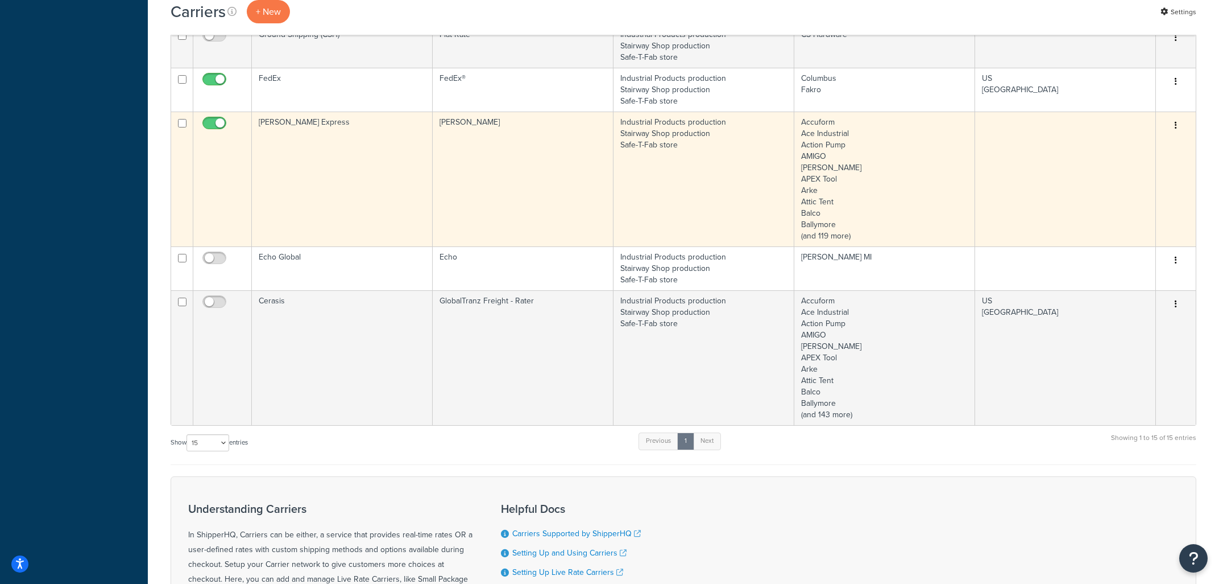
click at [506, 153] on td "[PERSON_NAME]" at bounding box center [523, 178] width 181 height 135
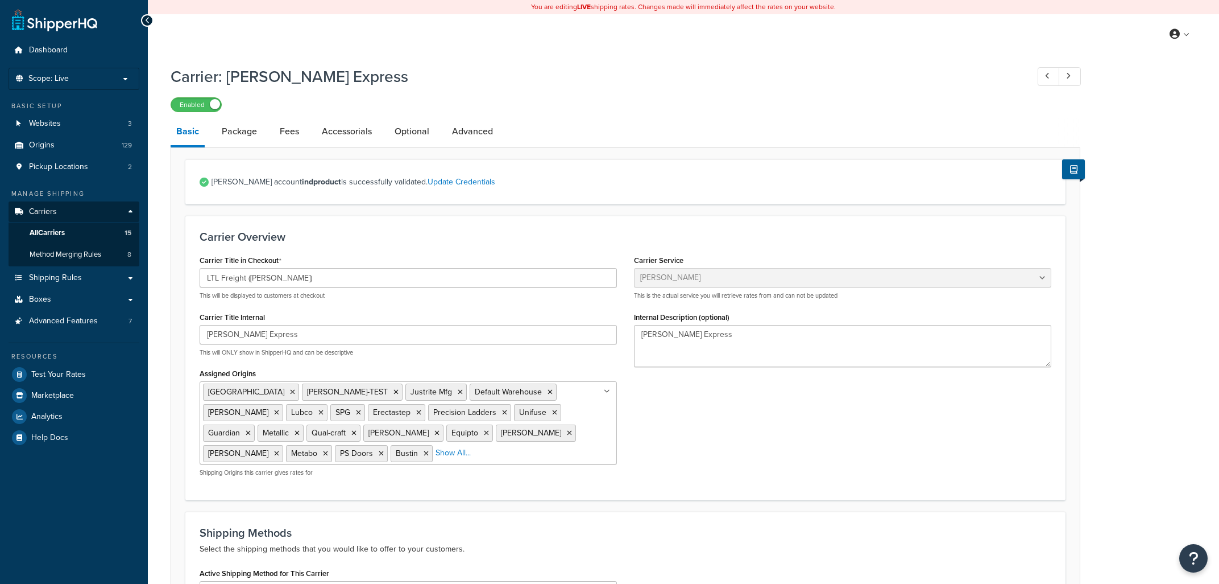
select select "estesFreight"
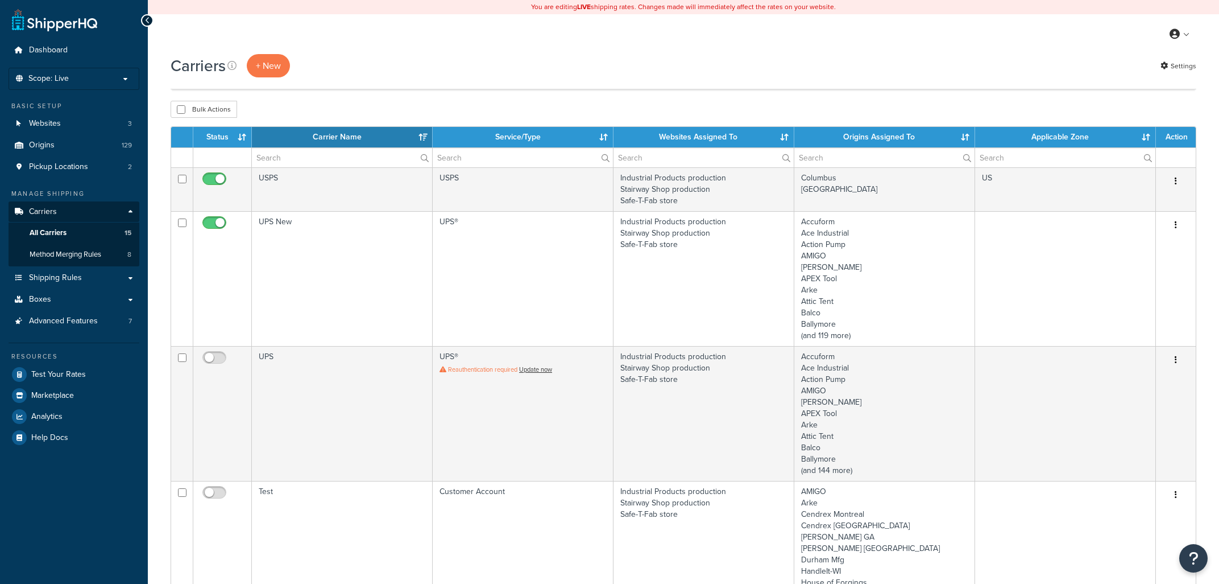
select select "15"
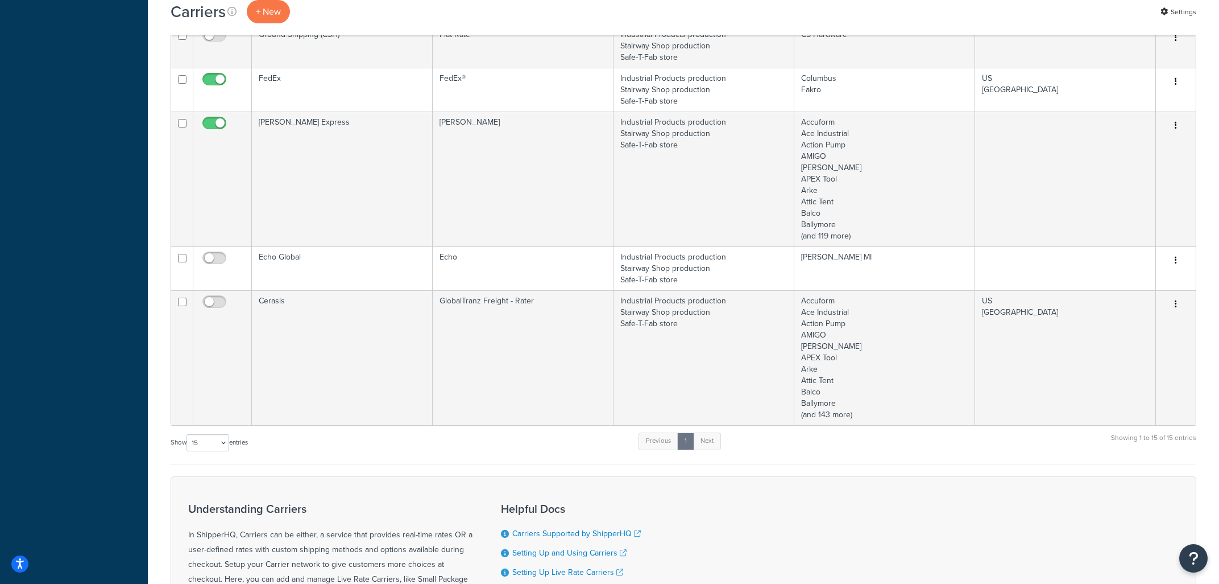
scroll to position [1036, 0]
drag, startPoint x: 1210, startPoint y: 432, endPoint x: 1218, endPoint y: 24, distance: 408.4
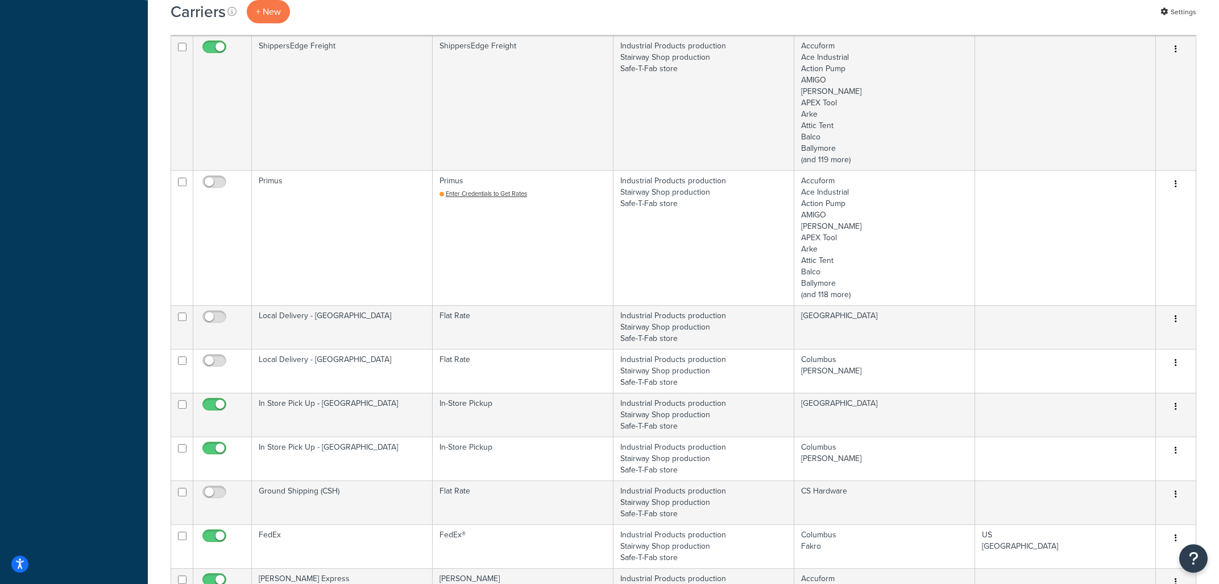
scroll to position [0, 0]
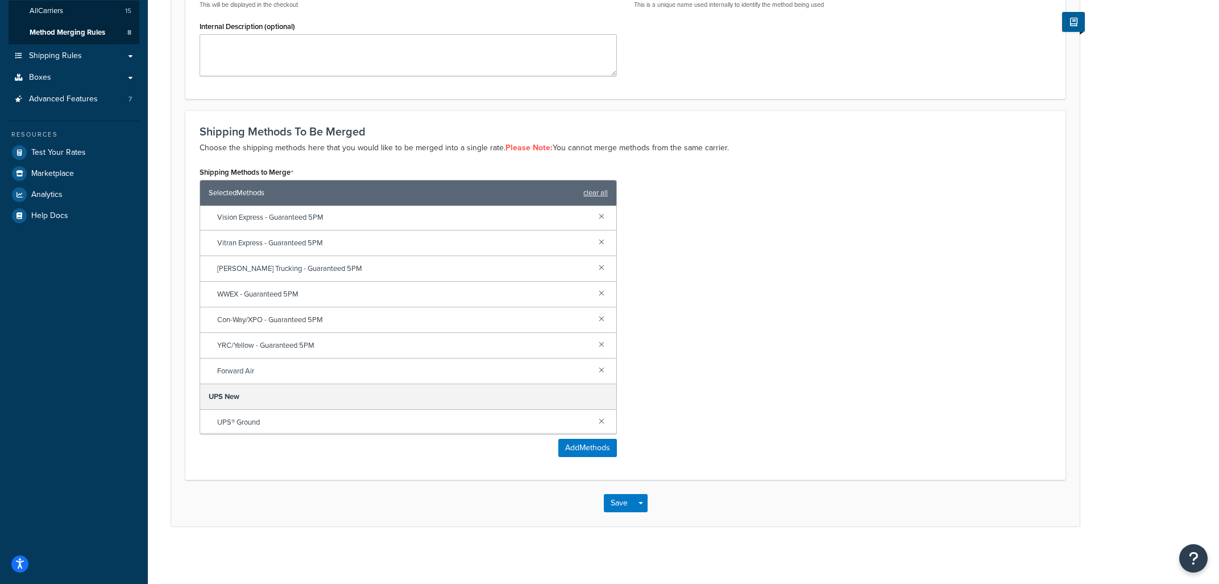
scroll to position [5724, 0]
